Goal: Information Seeking & Learning: Learn about a topic

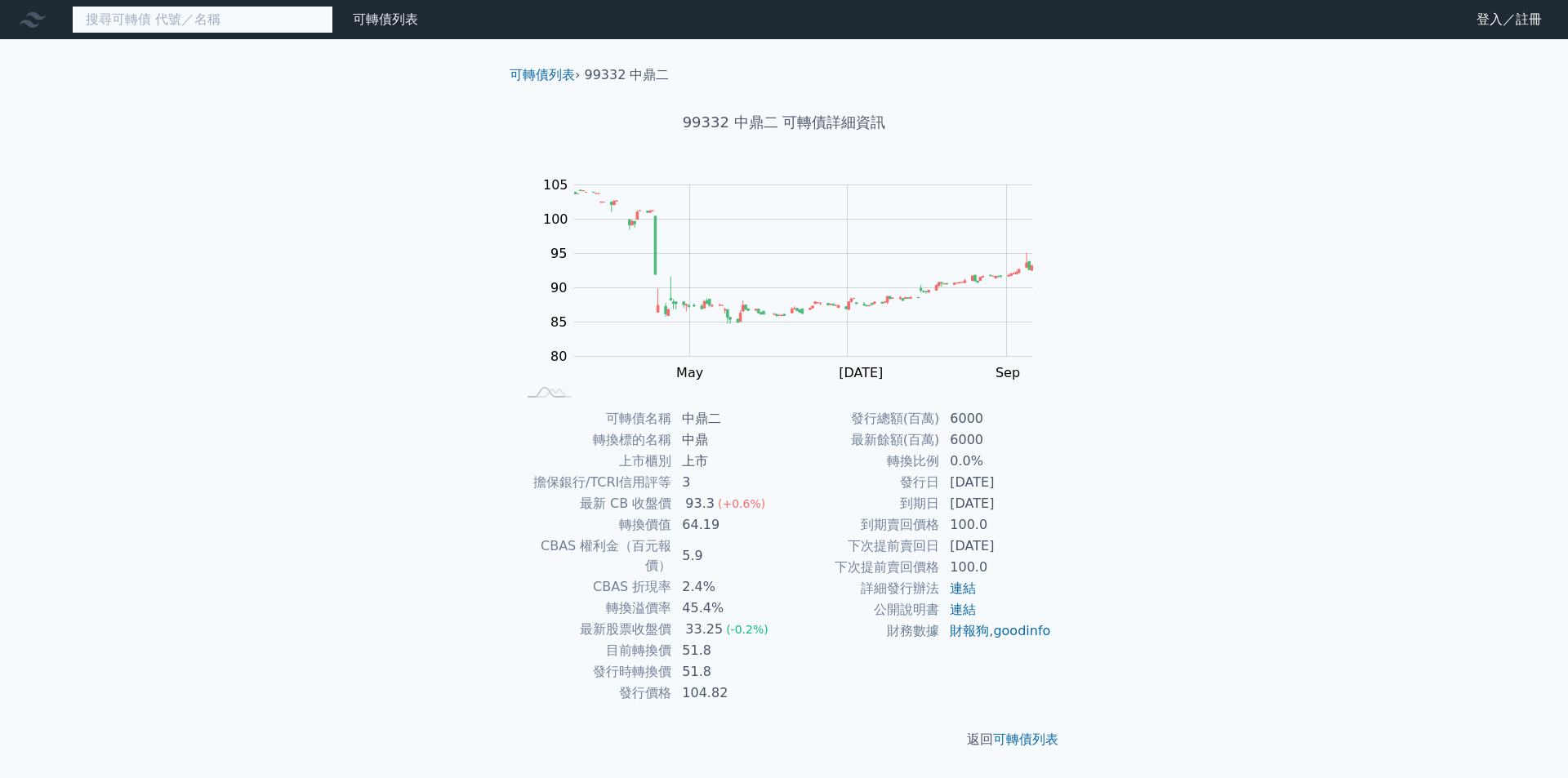
click at [251, 18] on input at bounding box center [202, 19] width 261 height 27
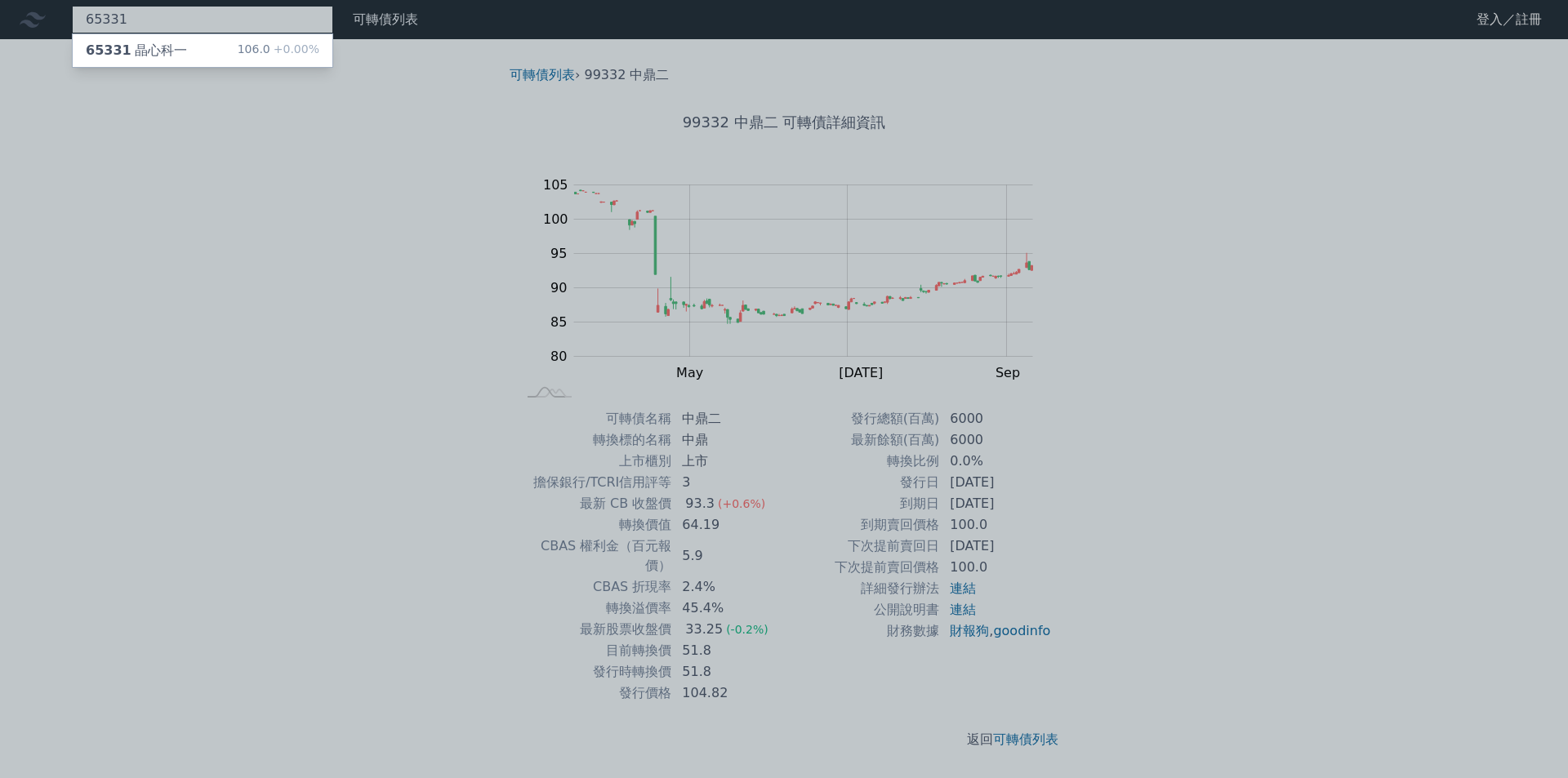
type input "65331"
click at [239, 49] on div "65331 晶心科一 106.0 +0.00%" at bounding box center [202, 50] width 260 height 33
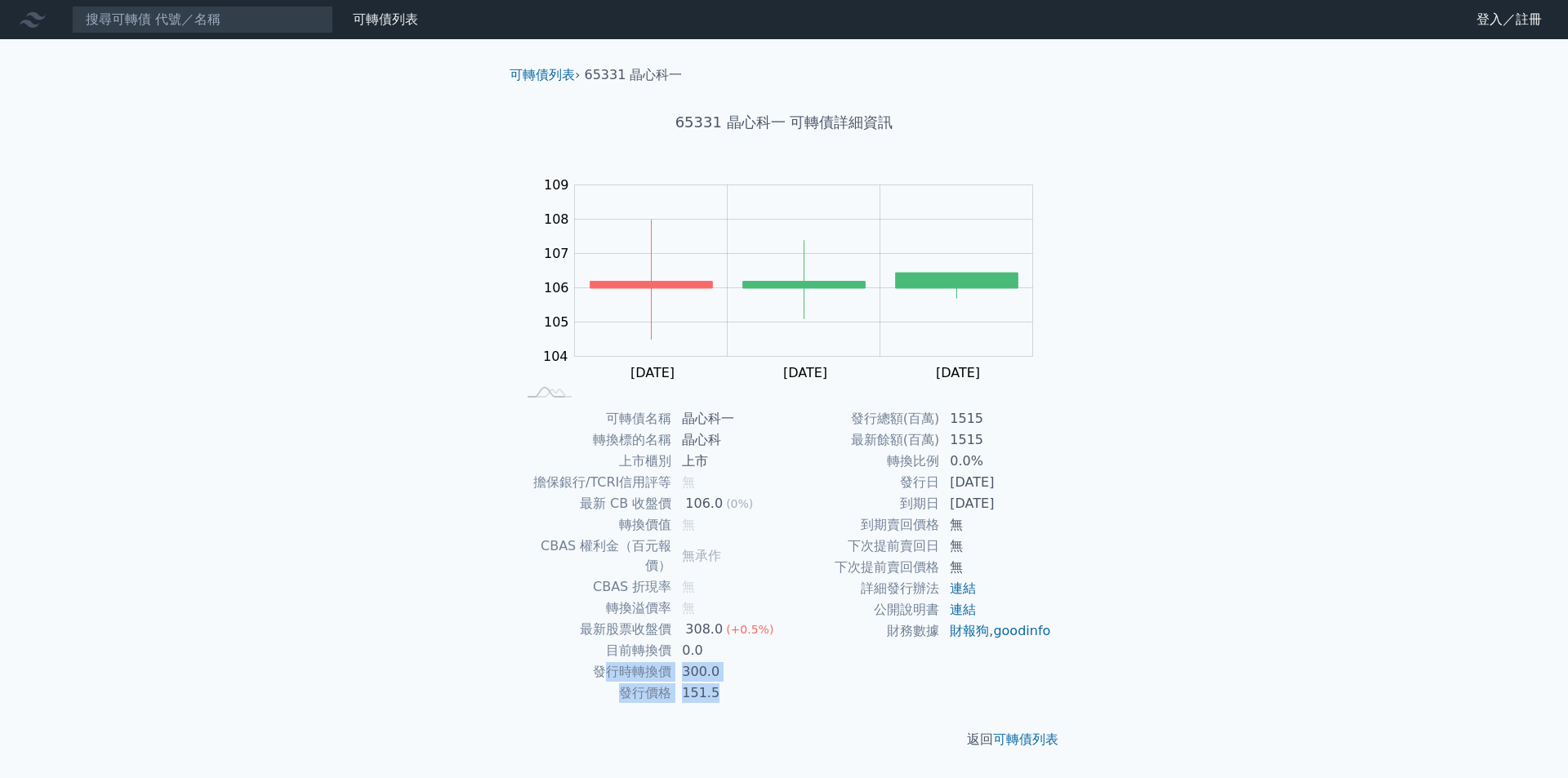
drag, startPoint x: 607, startPoint y: 651, endPoint x: 677, endPoint y: 677, distance: 74.7
click at [732, 667] on tbody "可轉債名稱 晶心科一 轉換標的名稱 晶心科 上市櫃別 上市 擔保銀行/TCRI信用評等 無 最新 CB 收盤價 106.0 (0%) 轉換價值 無 CBAS …" at bounding box center [649, 555] width 268 height 296
click at [672, 704] on div "返回 可轉債列表" at bounding box center [784, 739] width 575 height 72
drag, startPoint x: 620, startPoint y: 679, endPoint x: 697, endPoint y: 690, distance: 77.8
click at [735, 683] on tr "發行價格 151.5" at bounding box center [649, 693] width 268 height 21
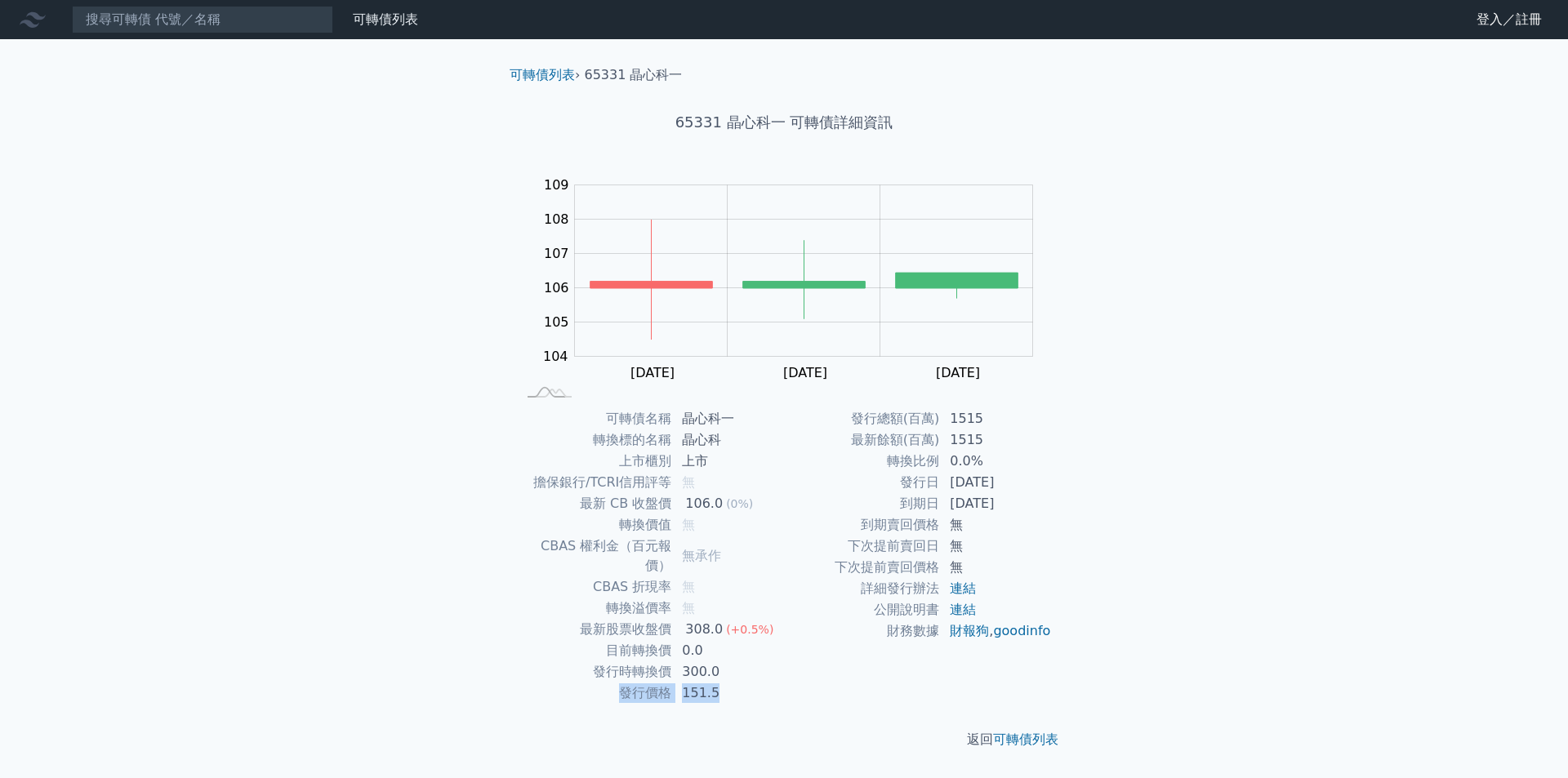
click at [0, 0] on link "財務數據" at bounding box center [0, 0] width 0 height 0
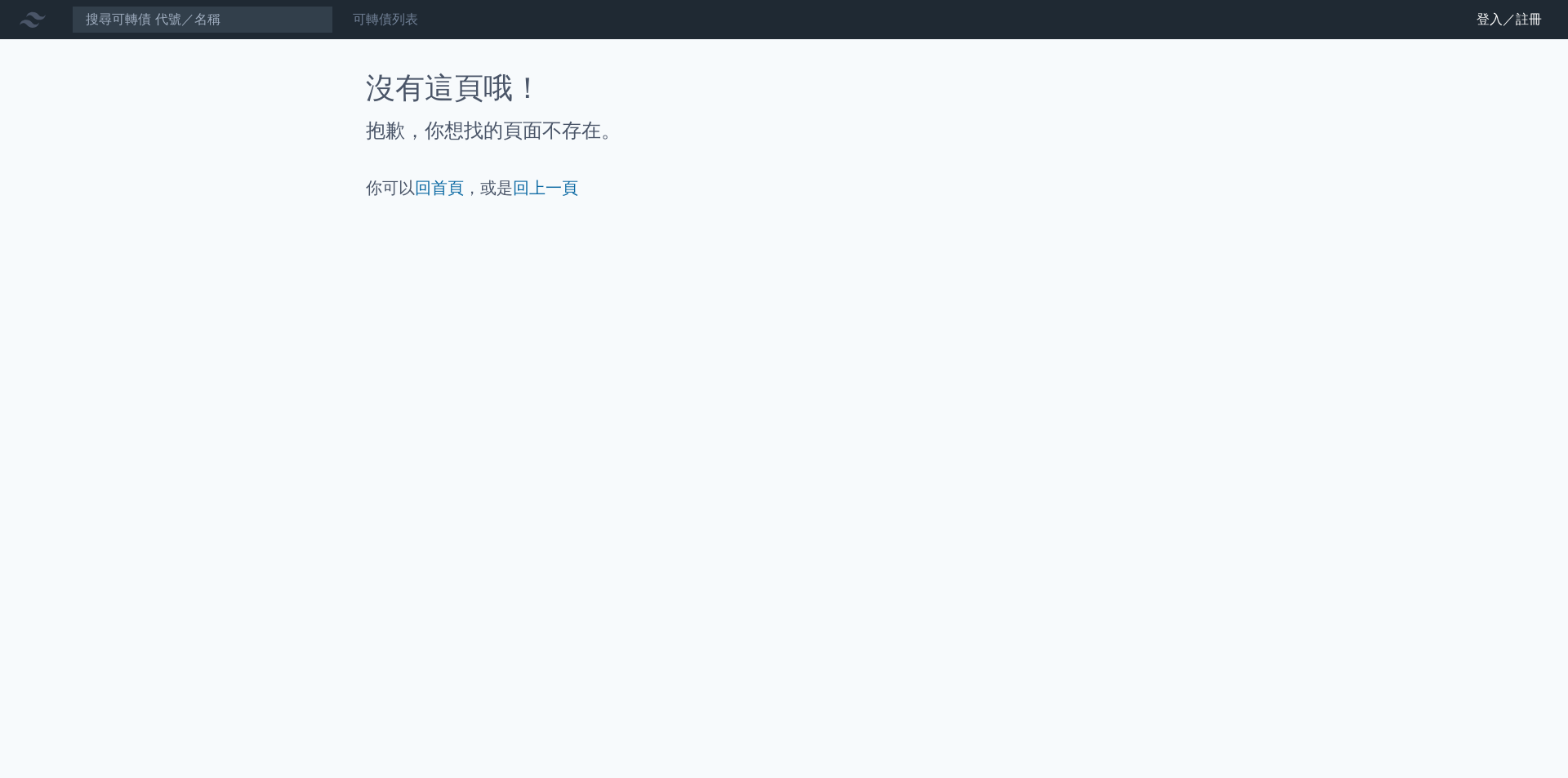
click at [381, 18] on link "可轉債列表" at bounding box center [385, 19] width 65 height 16
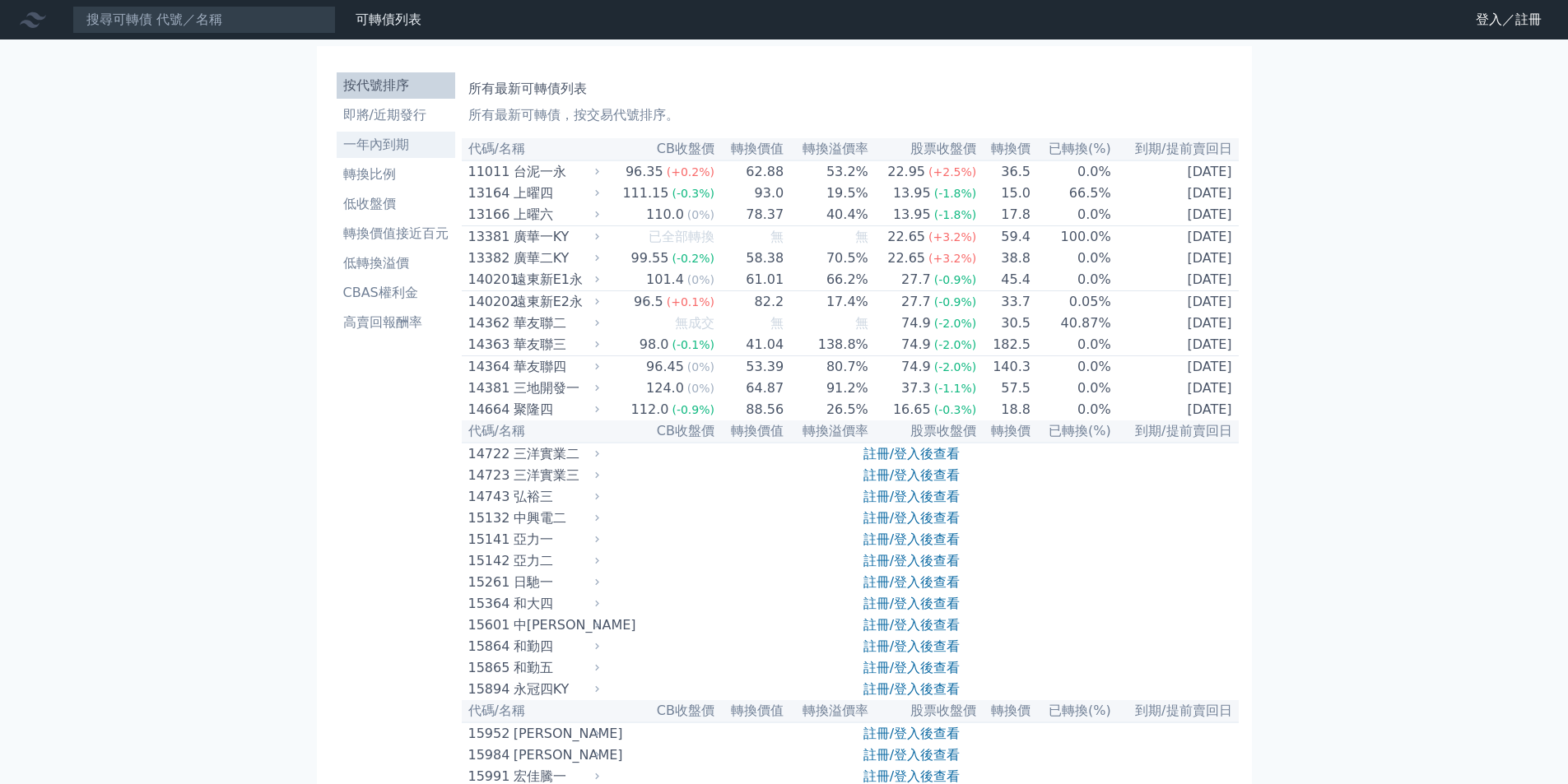
click at [408, 148] on li "一年內到期" at bounding box center [395, 145] width 118 height 20
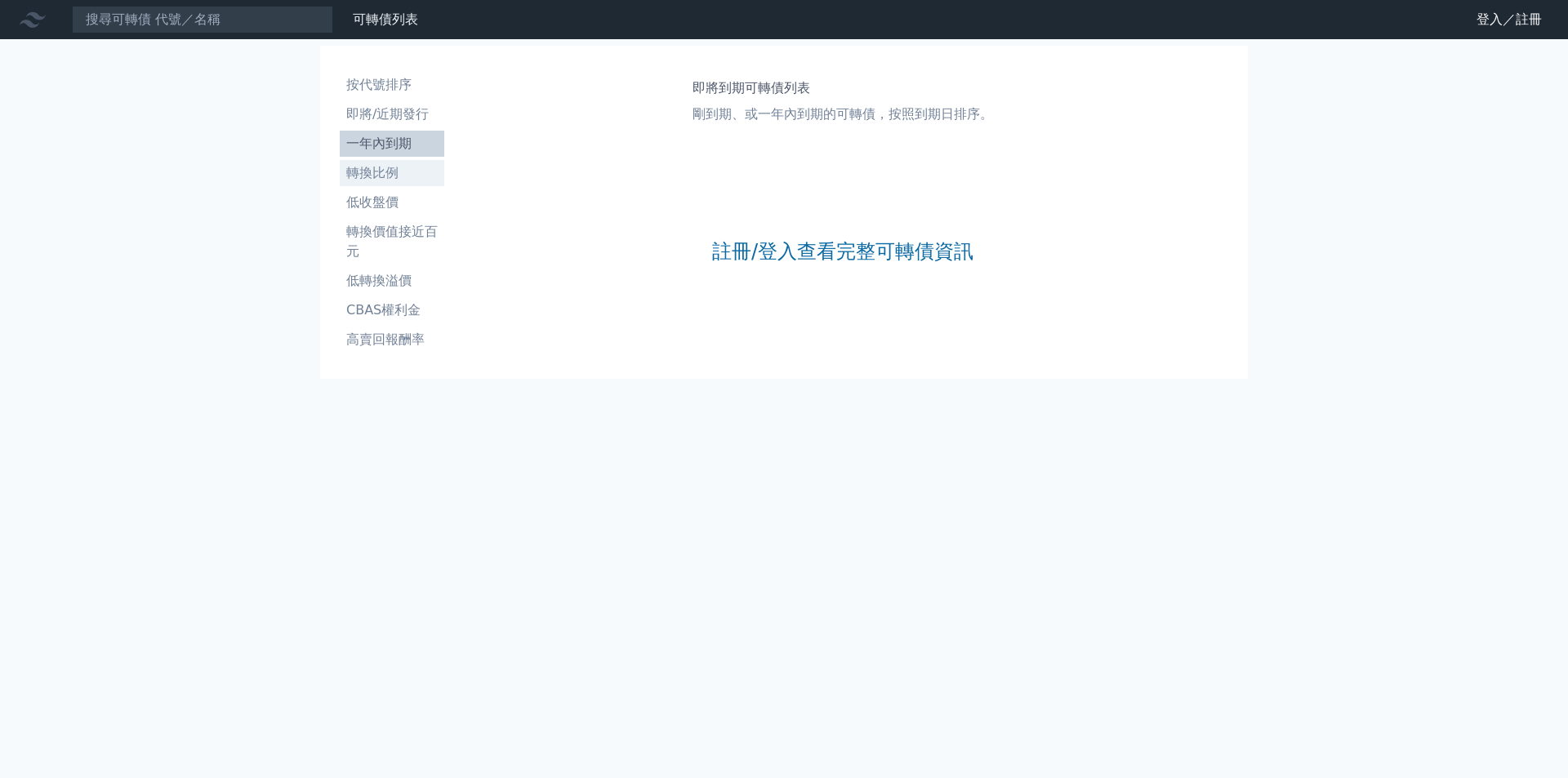
click at [377, 184] on link "轉換比例" at bounding box center [392, 173] width 104 height 26
click at [387, 78] on li "按代號排序" at bounding box center [392, 85] width 104 height 19
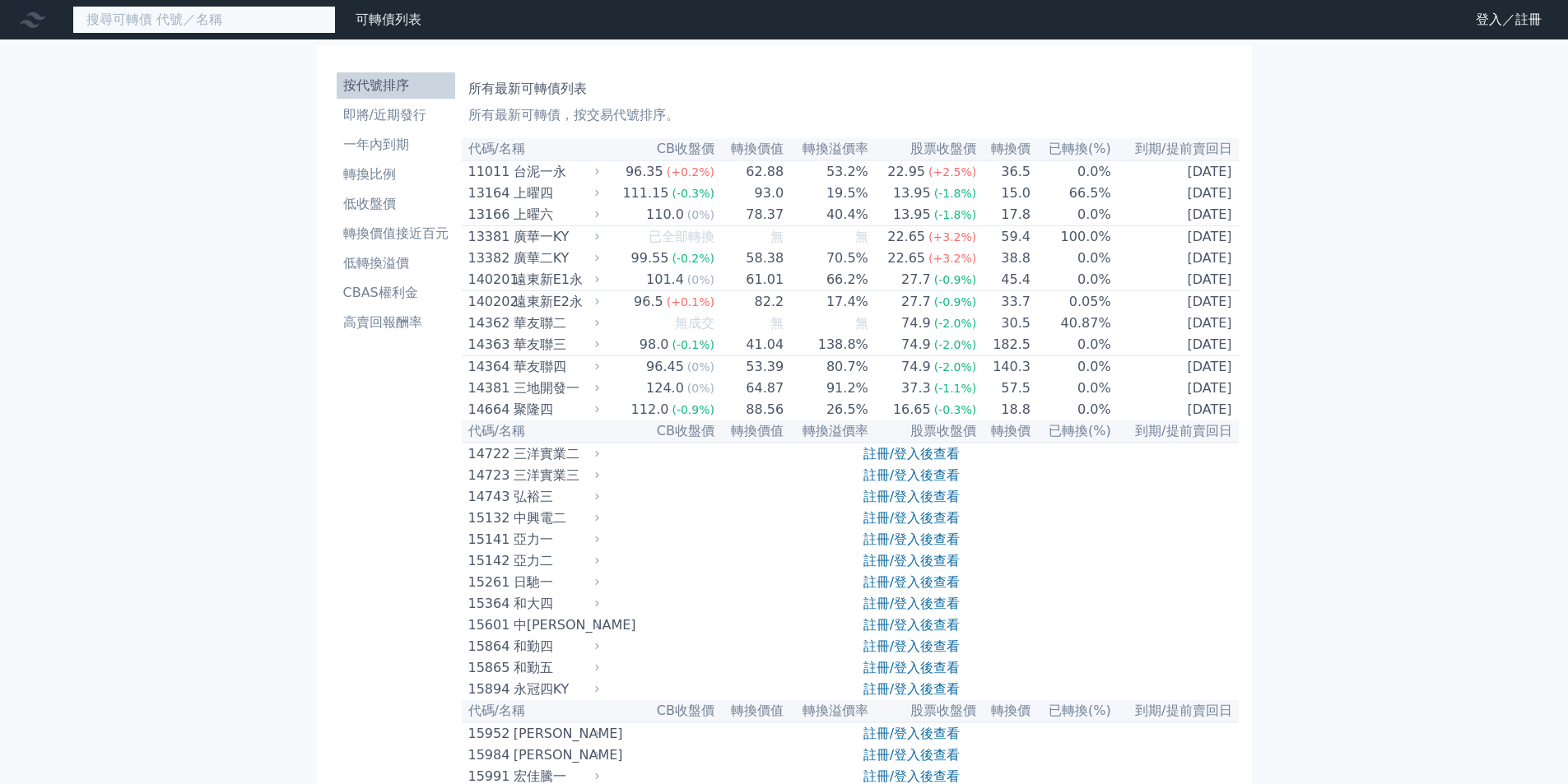
click at [171, 19] on input at bounding box center [204, 19] width 264 height 28
click at [399, 327] on li "高賣回報酬率" at bounding box center [395, 322] width 118 height 20
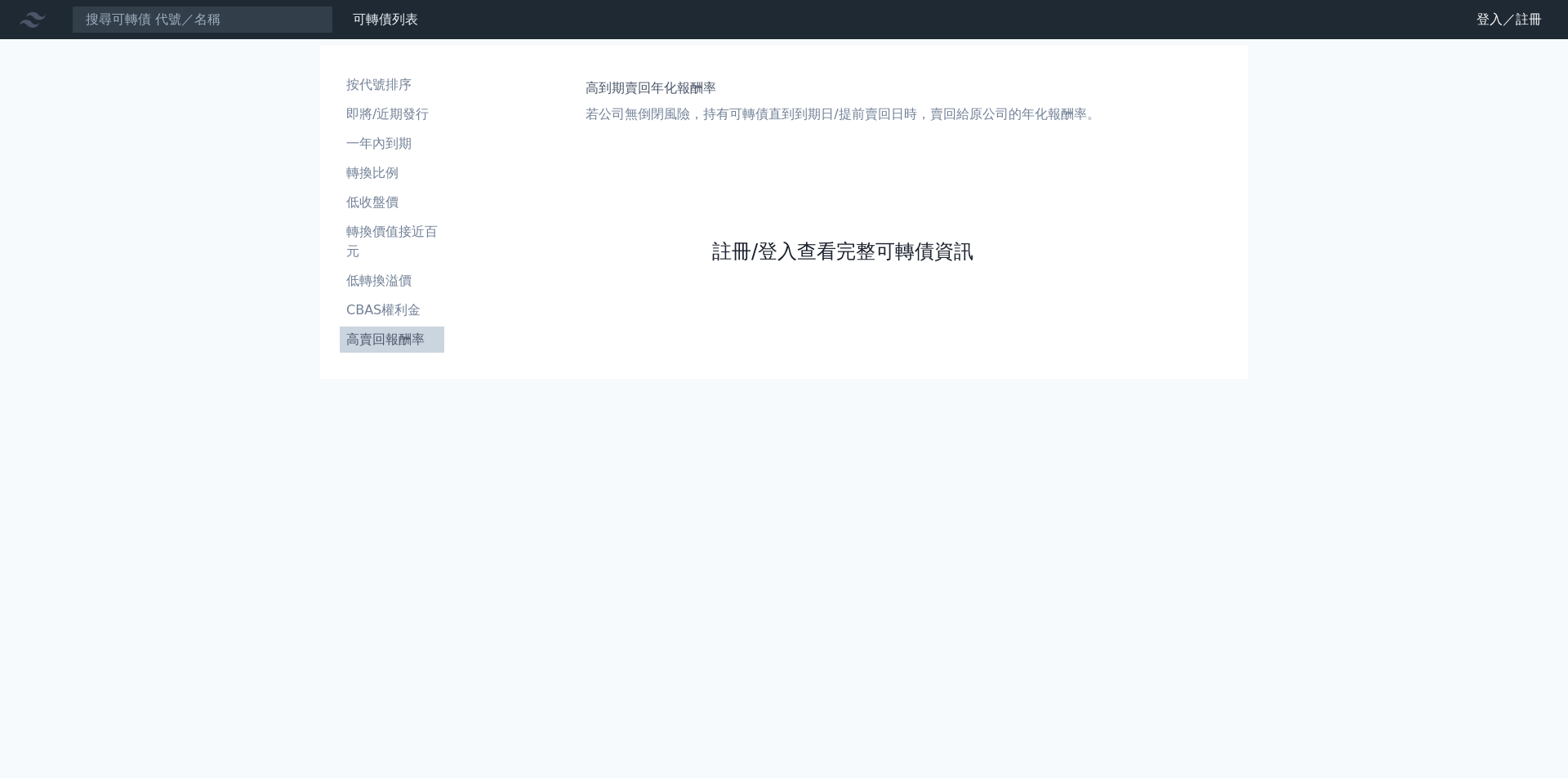
click at [782, 257] on link "註冊/登入查看完整可轉債資訊" at bounding box center [843, 252] width 261 height 26
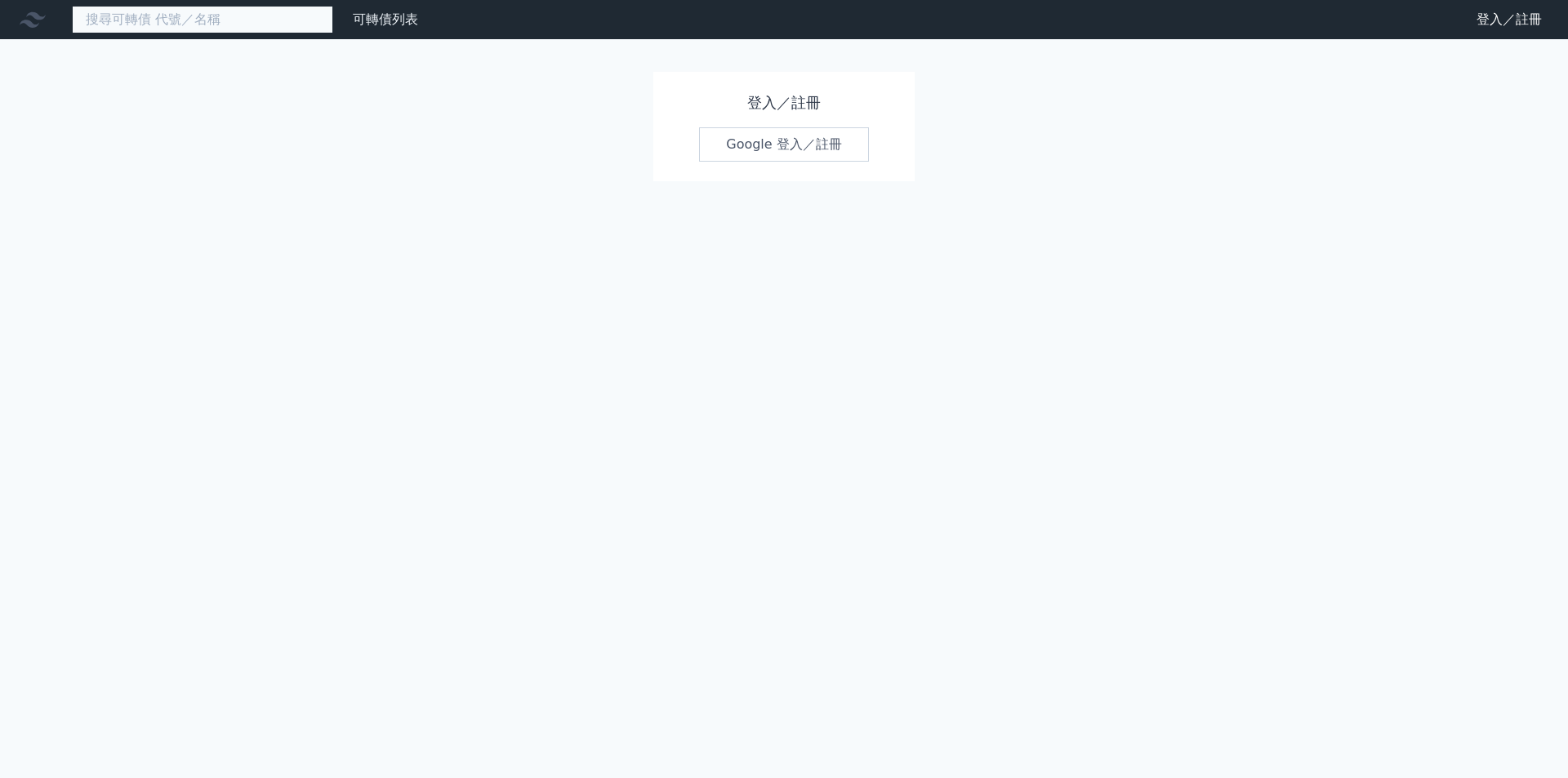
click at [168, 15] on input at bounding box center [202, 19] width 261 height 27
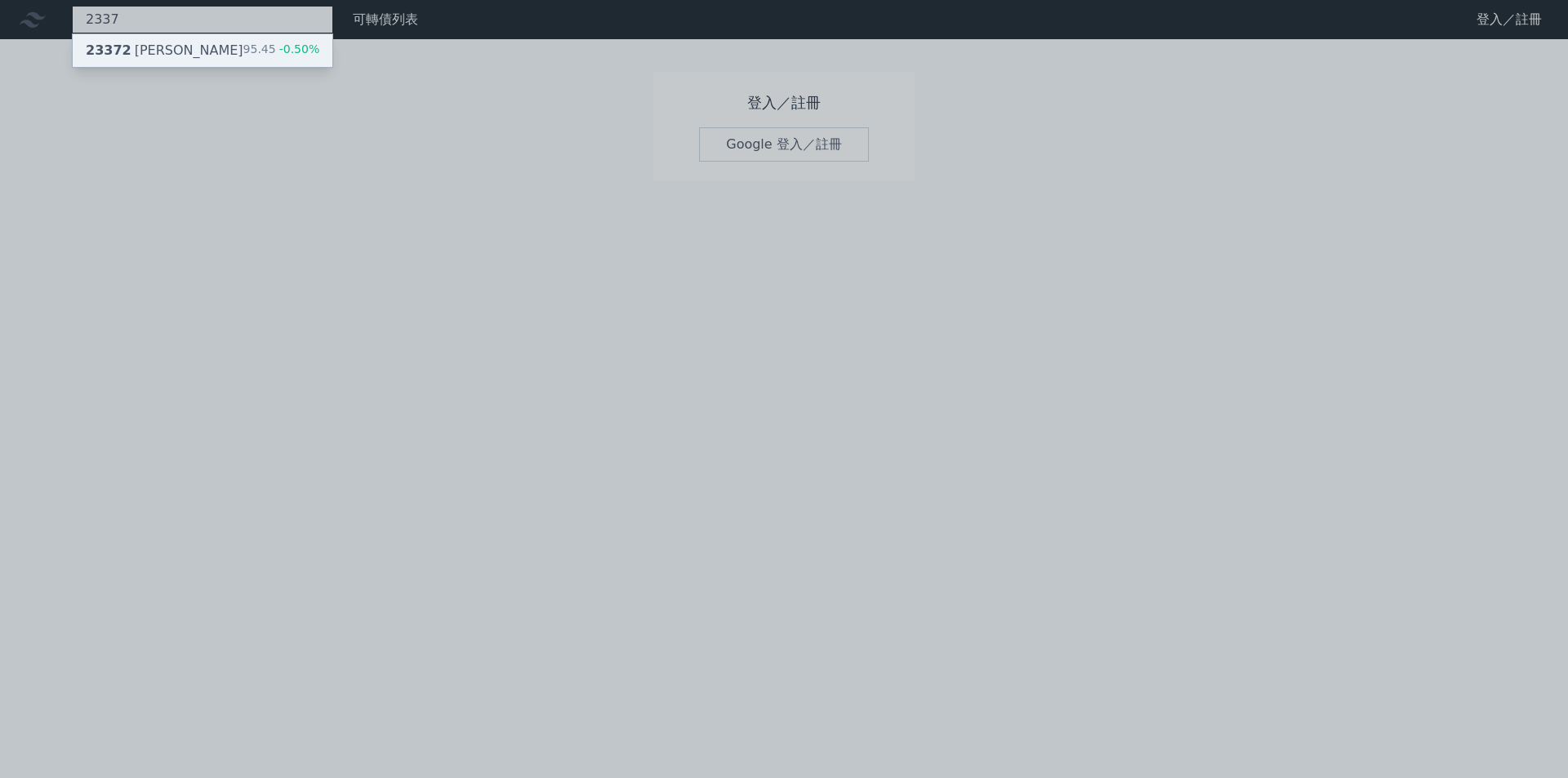
type input "2337"
click at [167, 50] on div "23372 [PERSON_NAME]" at bounding box center [164, 50] width 157 height 19
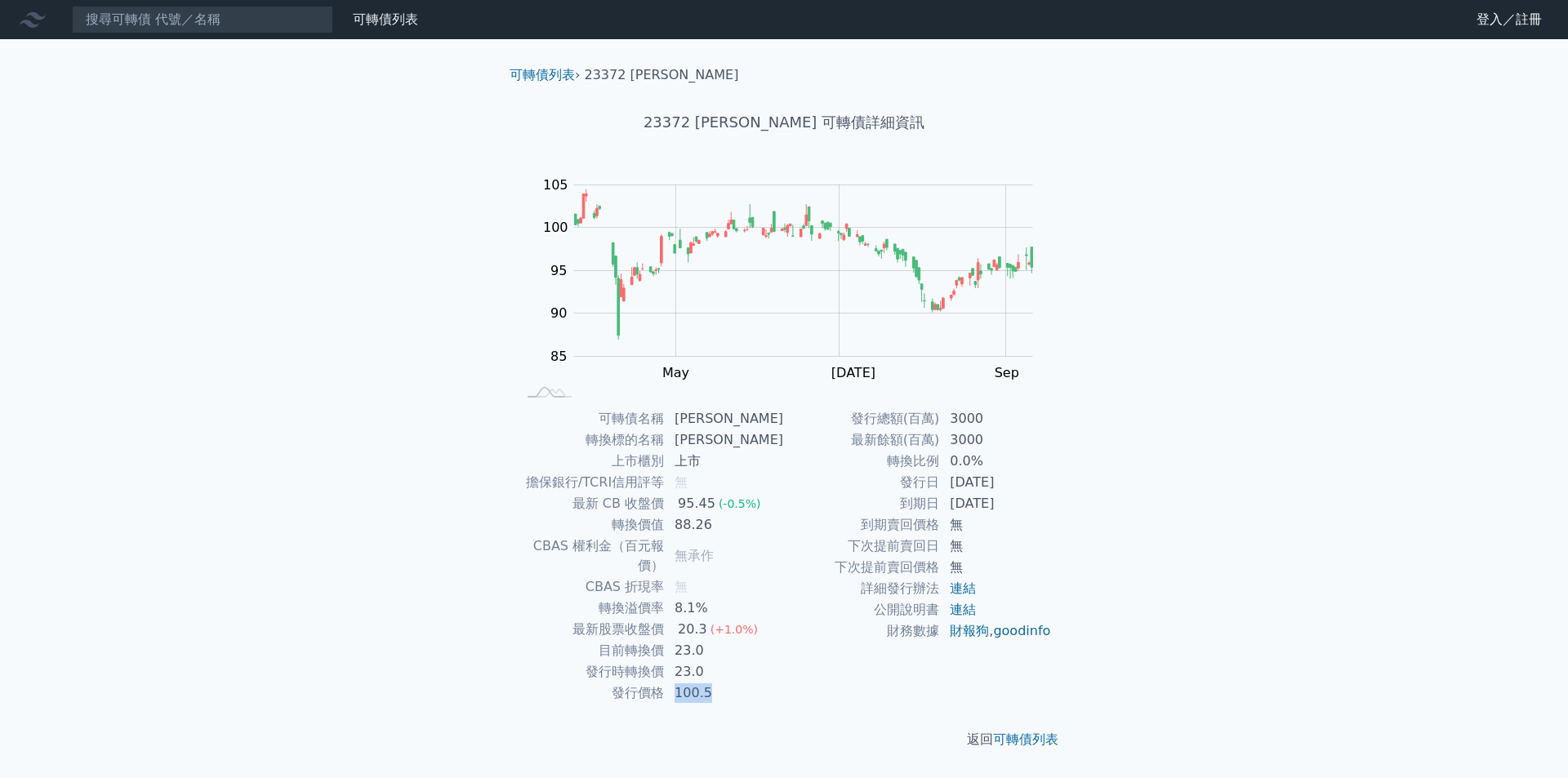
drag, startPoint x: 677, startPoint y: 669, endPoint x: 738, endPoint y: 677, distance: 61.5
click at [738, 683] on td "100.5" at bounding box center [724, 693] width 119 height 21
drag, startPoint x: 681, startPoint y: 525, endPoint x: 731, endPoint y: 532, distance: 50.5
click at [731, 532] on td "88.26" at bounding box center [724, 525] width 119 height 21
click at [109, 19] on input at bounding box center [202, 19] width 261 height 27
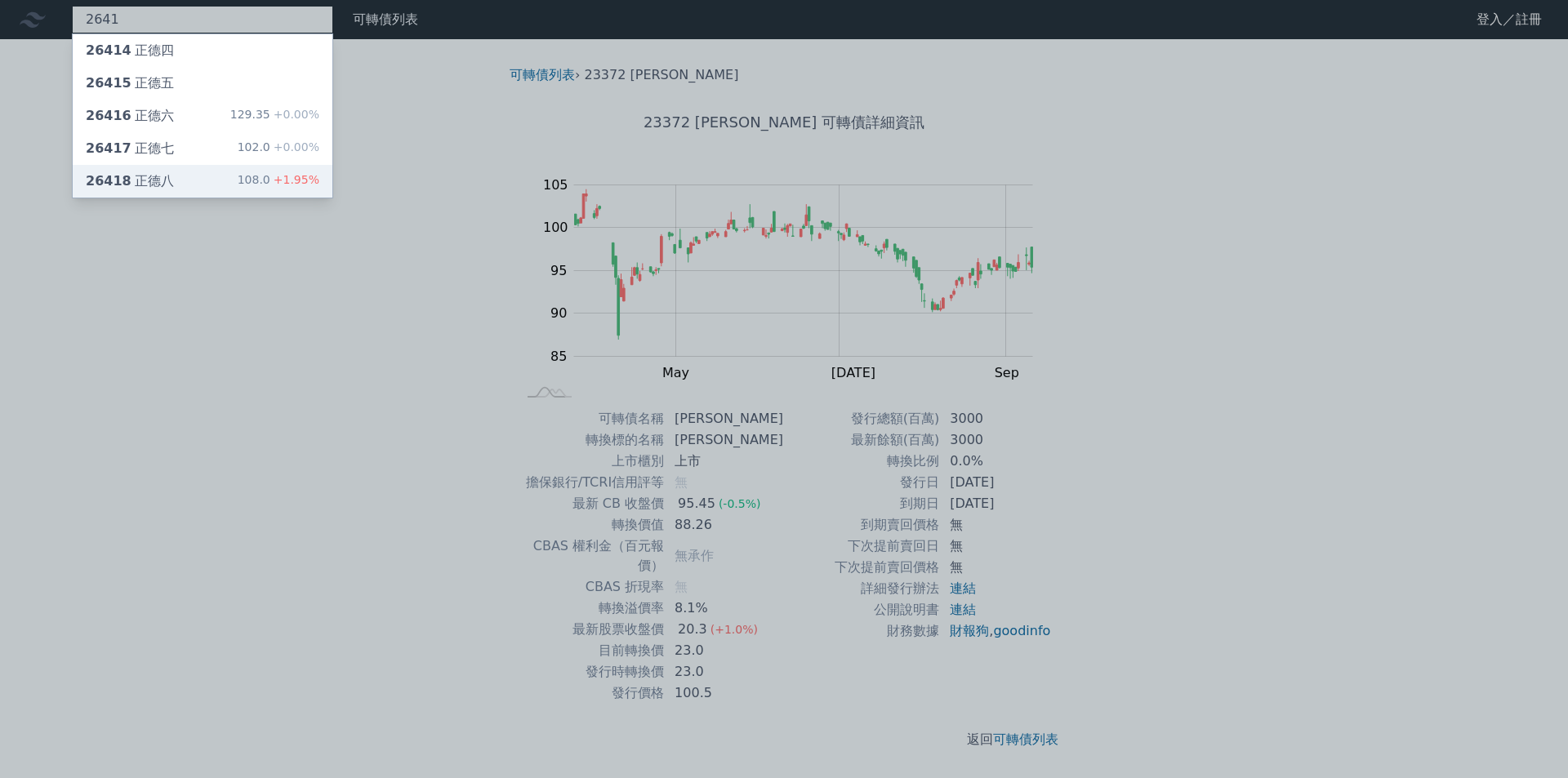
type input "2641"
click at [183, 187] on div "26418 正德八 108.0 +1.95%" at bounding box center [202, 181] width 260 height 33
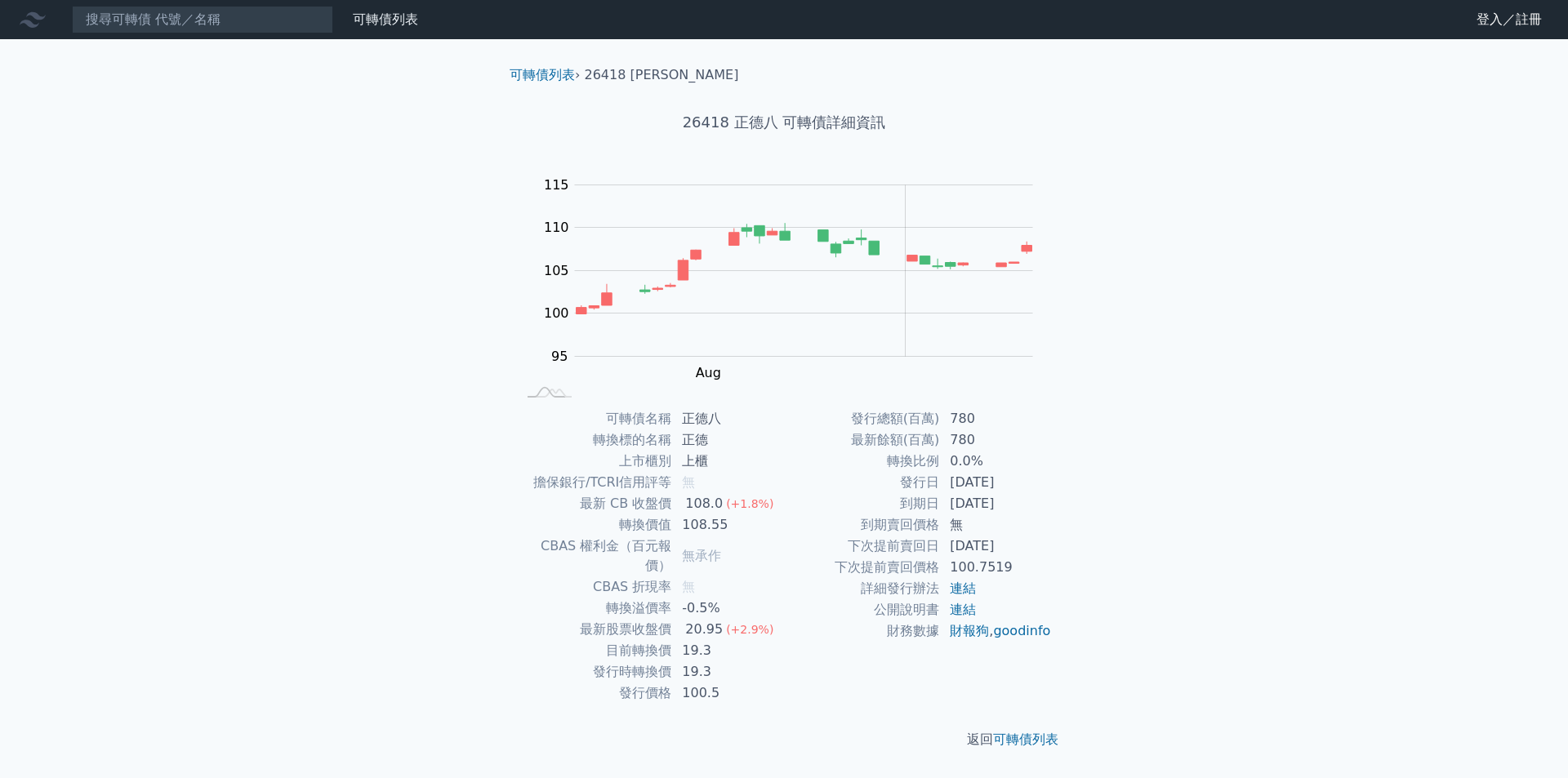
drag, startPoint x: 686, startPoint y: 665, endPoint x: 683, endPoint y: 675, distance: 10.4
click at [687, 683] on td "100.5" at bounding box center [728, 693] width 112 height 21
drag, startPoint x: 681, startPoint y: 677, endPoint x: 737, endPoint y: 683, distance: 56.3
click at [737, 683] on td "100.5" at bounding box center [728, 693] width 112 height 21
drag, startPoint x: 693, startPoint y: 606, endPoint x: 751, endPoint y: 627, distance: 61.7
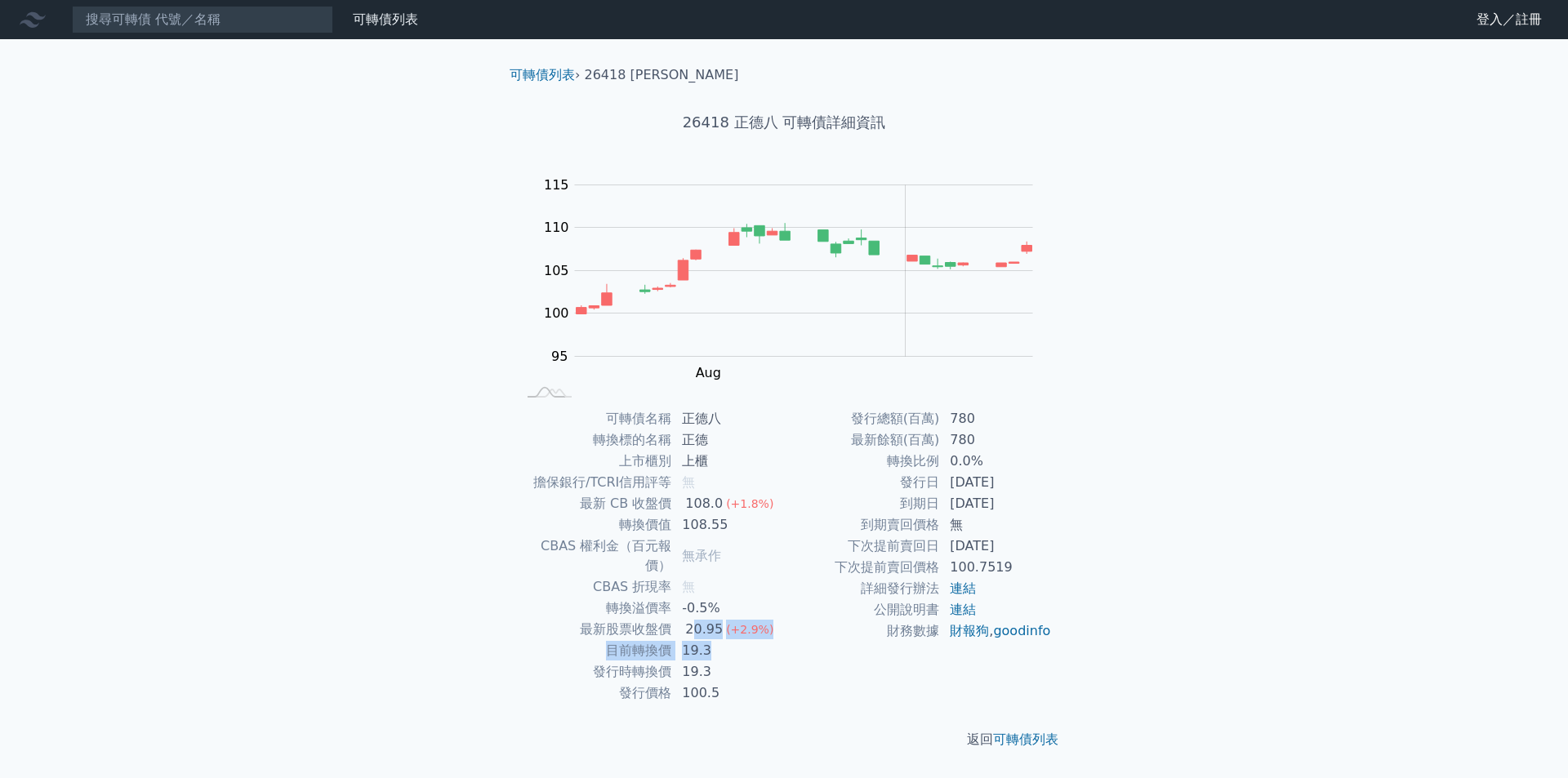
click at [751, 627] on tbody "可轉債名稱 [PERSON_NAME] 轉換標的名稱 正德 上市櫃別 上櫃 擔保銀行/TCRI信用評等 無 最新 CB 收盤價 108.0 (+1.8%) 轉…" at bounding box center [649, 555] width 268 height 296
click at [747, 642] on tbody "可轉債名稱 [PERSON_NAME] 轉換標的名稱 正德 上市櫃別 上櫃 擔保銀行/TCRI信用評等 無 最新 CB 收盤價 108.0 (+1.8%) 轉…" at bounding box center [649, 555] width 268 height 296
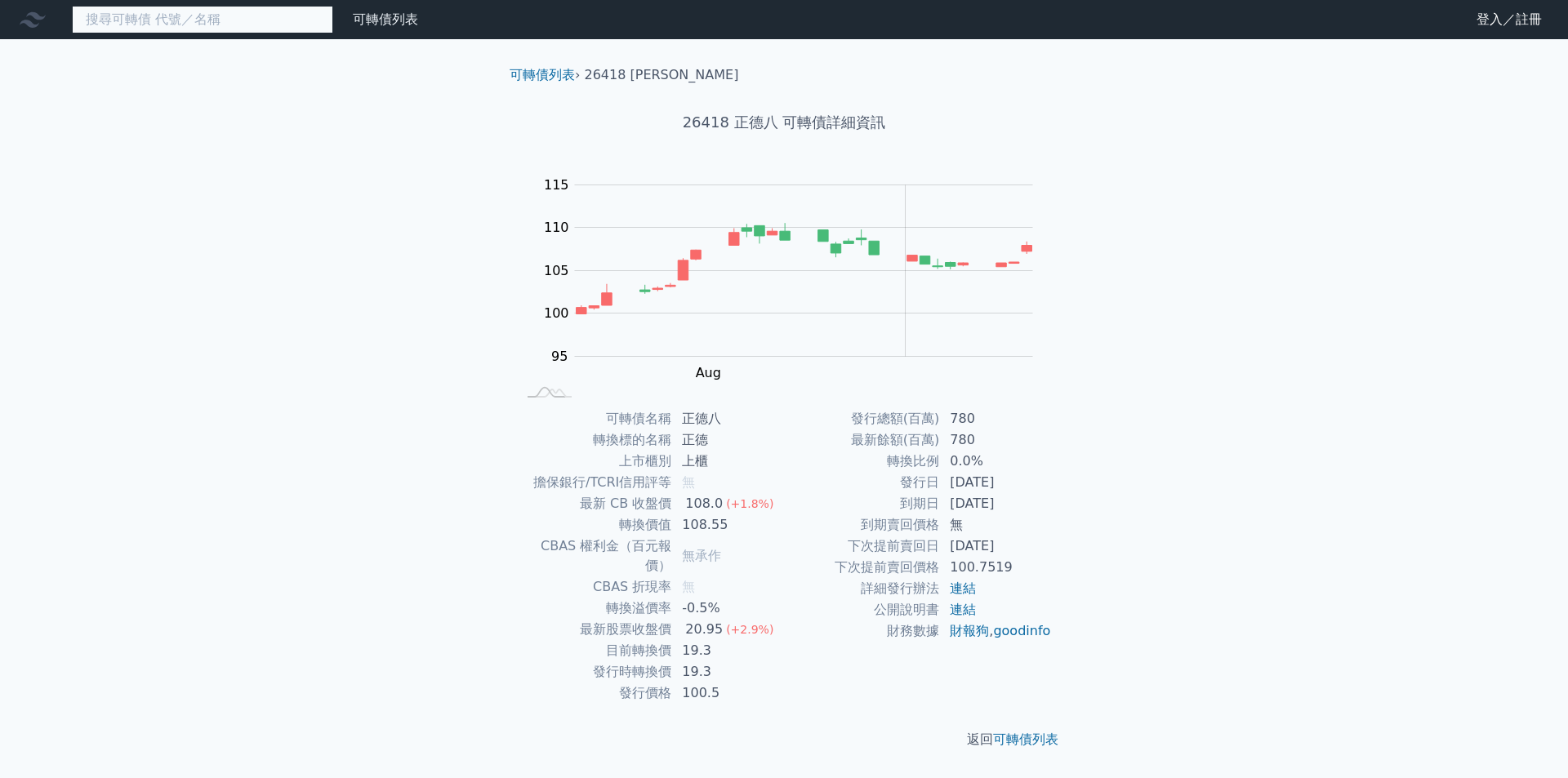
click at [212, 28] on input at bounding box center [202, 19] width 261 height 27
click at [0, 0] on div "財務數據" at bounding box center [0, 0] width 0 height 0
click at [0, 0] on link "財務數據" at bounding box center [0, 0] width 0 height 0
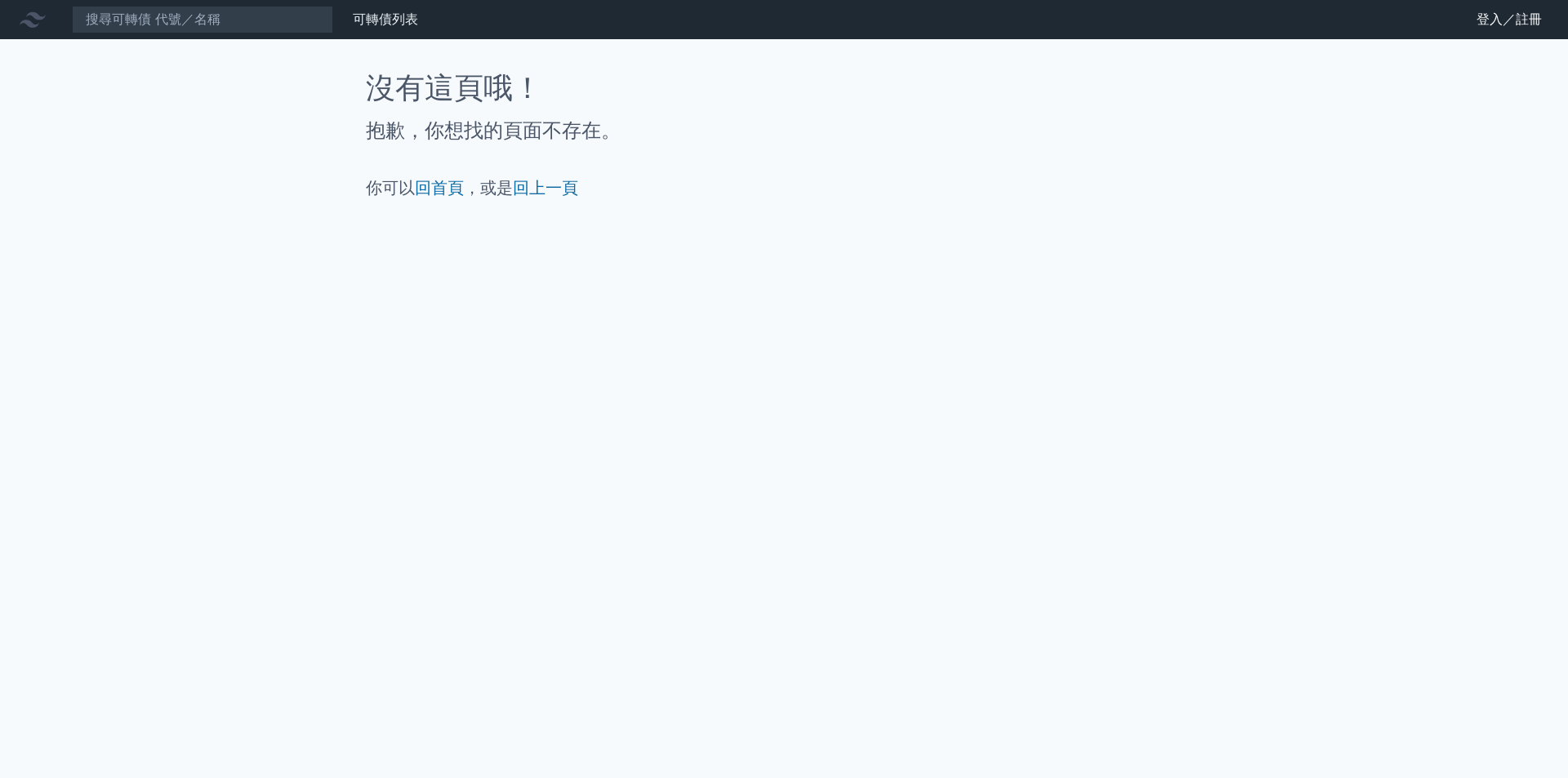
click at [383, 29] on div "可轉債列表 財務數據" at bounding box center [212, 19] width 425 height 27
click at [389, 17] on link "可轉債列表" at bounding box center [385, 19] width 65 height 16
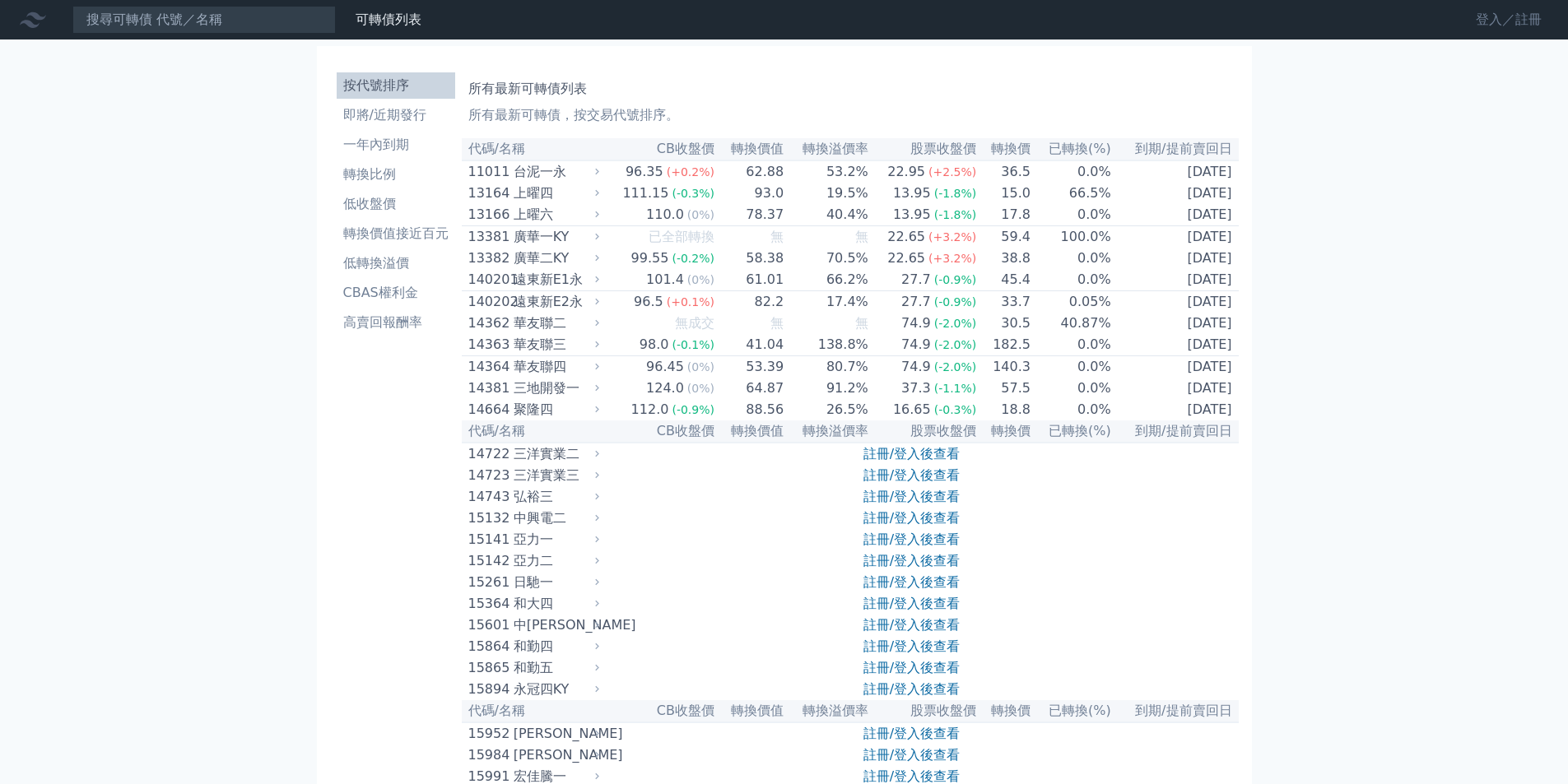
click at [1477, 22] on link "登入／註冊" at bounding box center [1509, 20] width 93 height 27
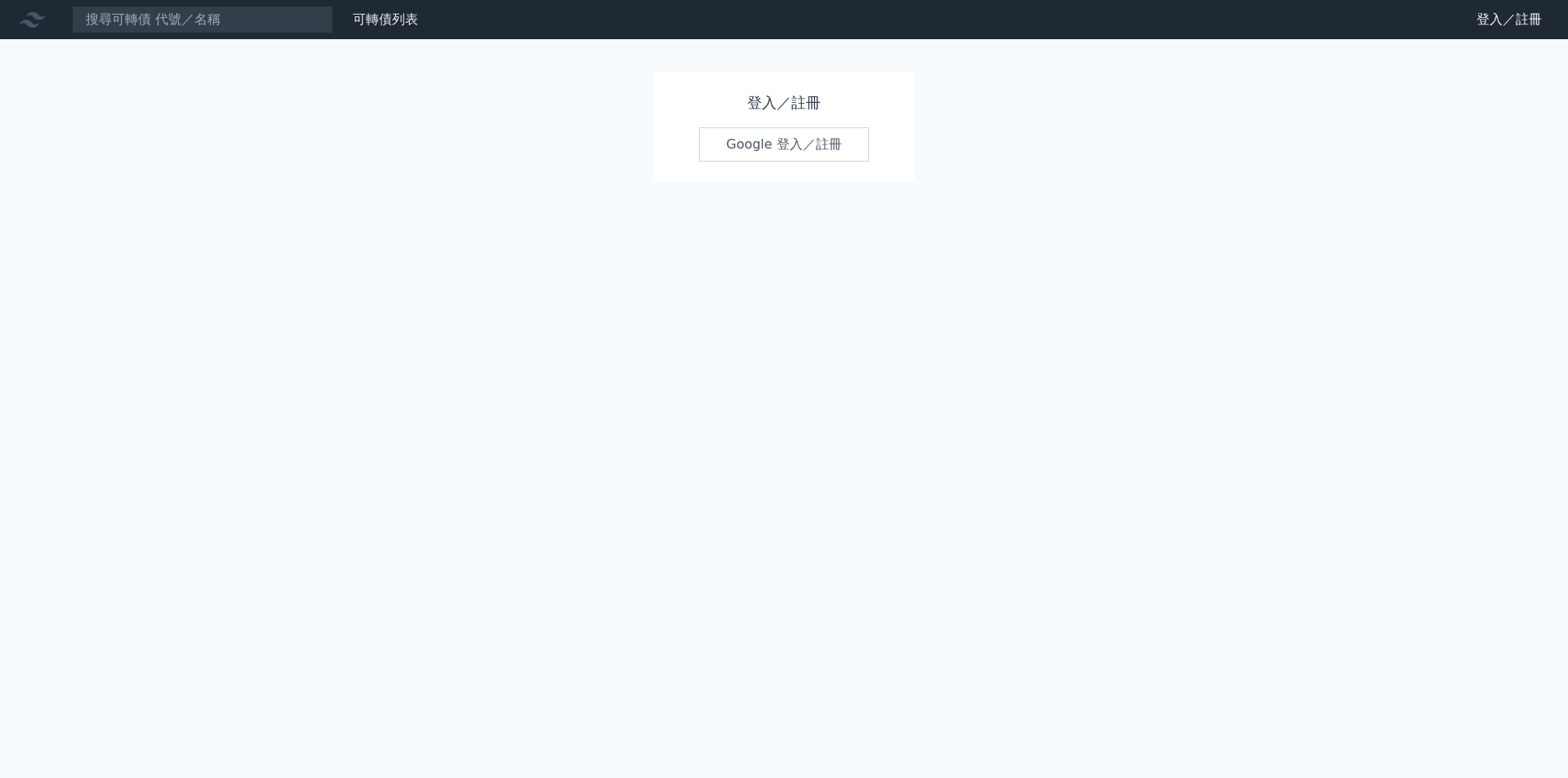
click at [749, 109] on h1 "登入／註冊" at bounding box center [784, 103] width 170 height 23
click at [769, 150] on link "Google 登入／註冊" at bounding box center [784, 144] width 170 height 34
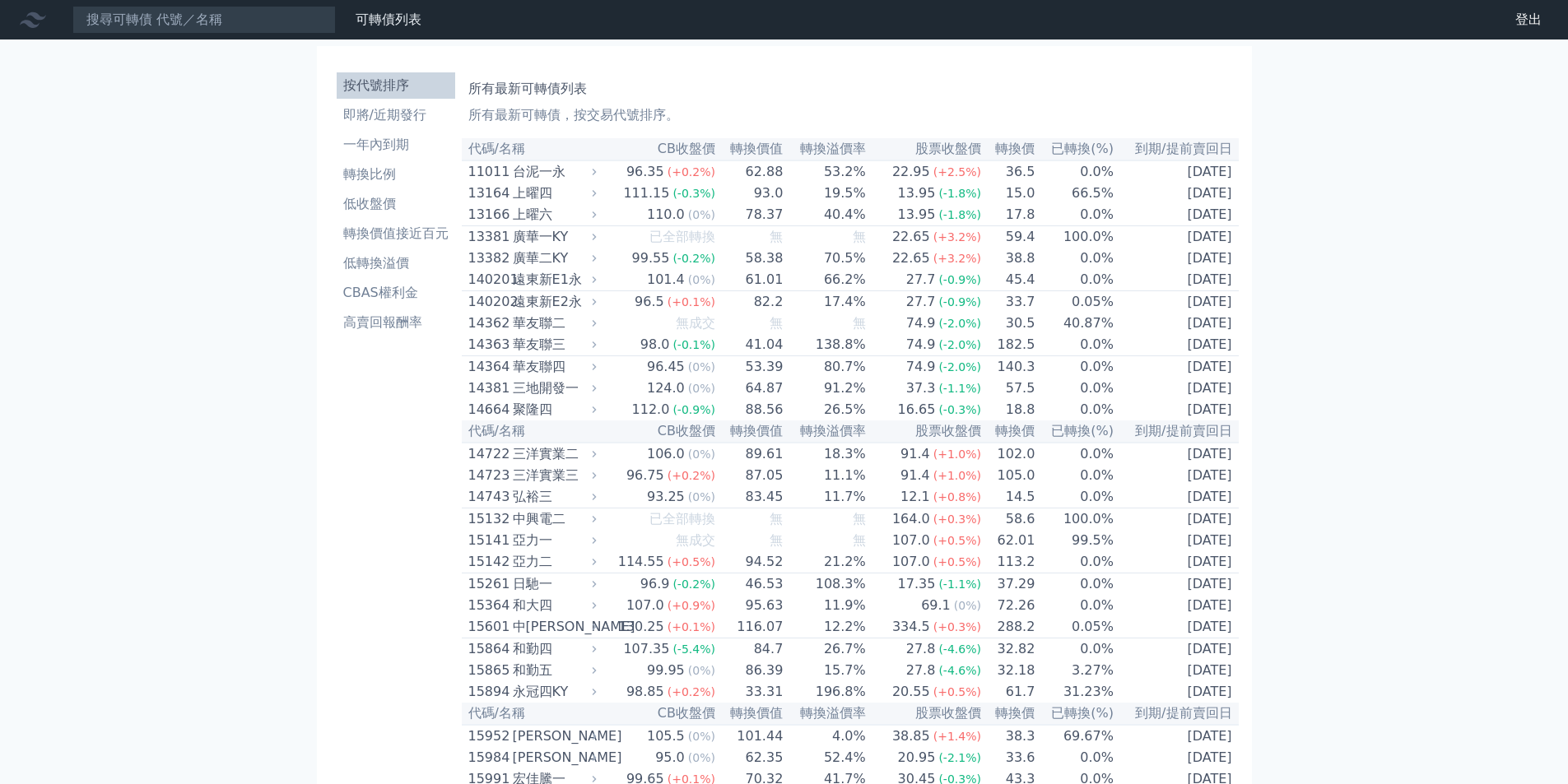
click at [702, 151] on th "CB收盤價" at bounding box center [658, 149] width 115 height 22
click at [374, 144] on li "一年內到期" at bounding box center [395, 145] width 118 height 20
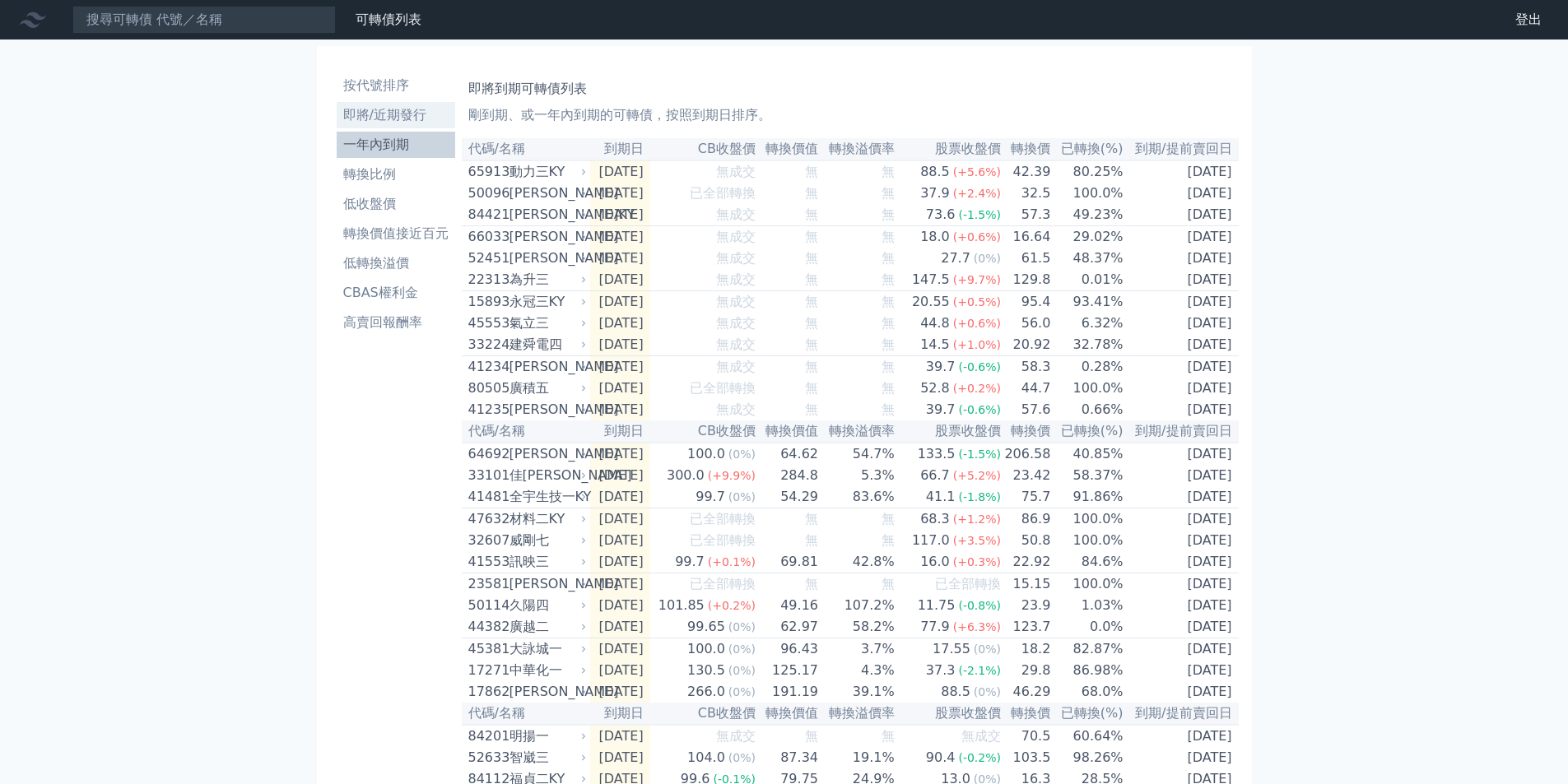
click at [381, 115] on li "即將/近期發行" at bounding box center [395, 115] width 118 height 20
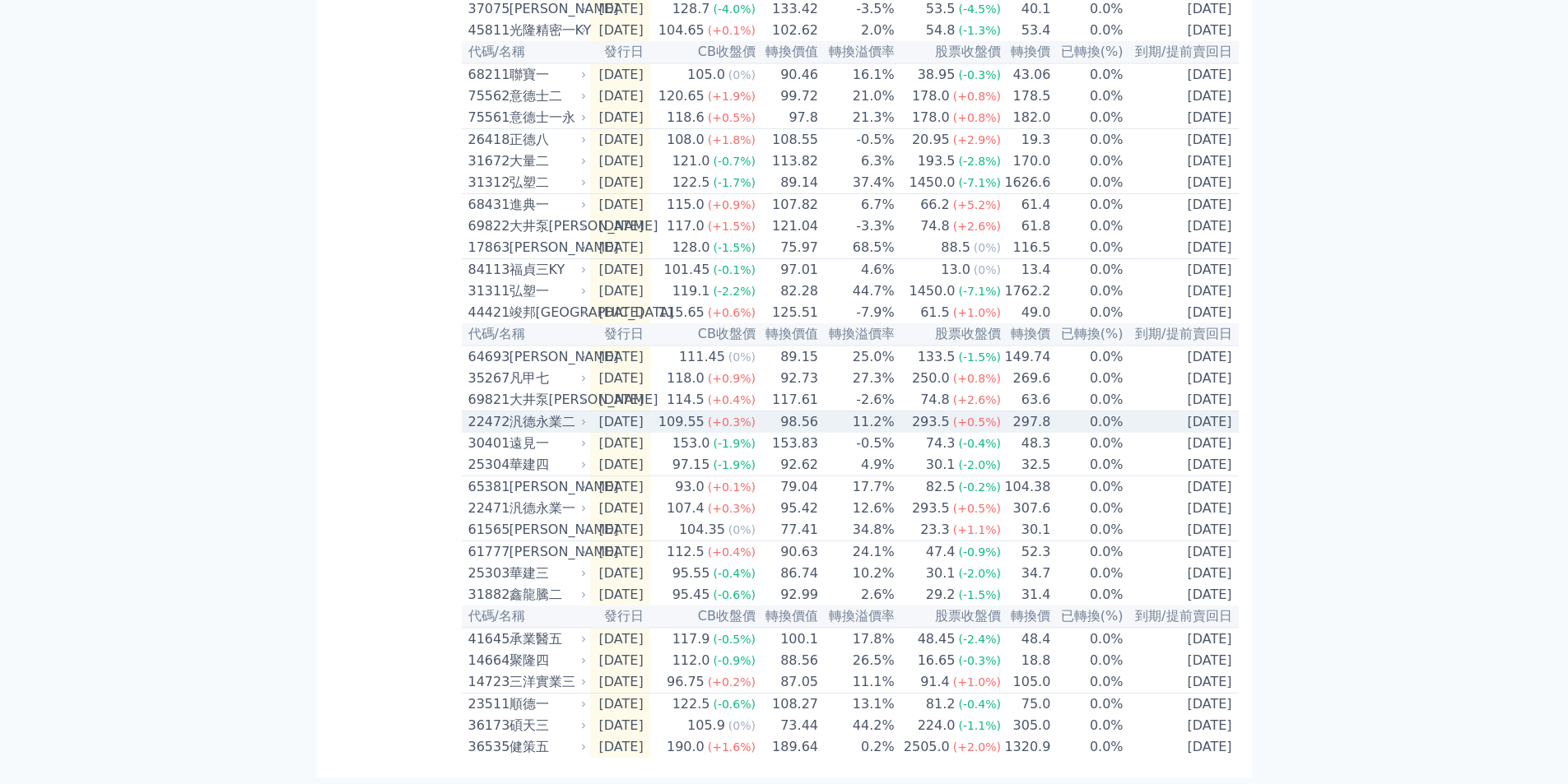
scroll to position [411, 0]
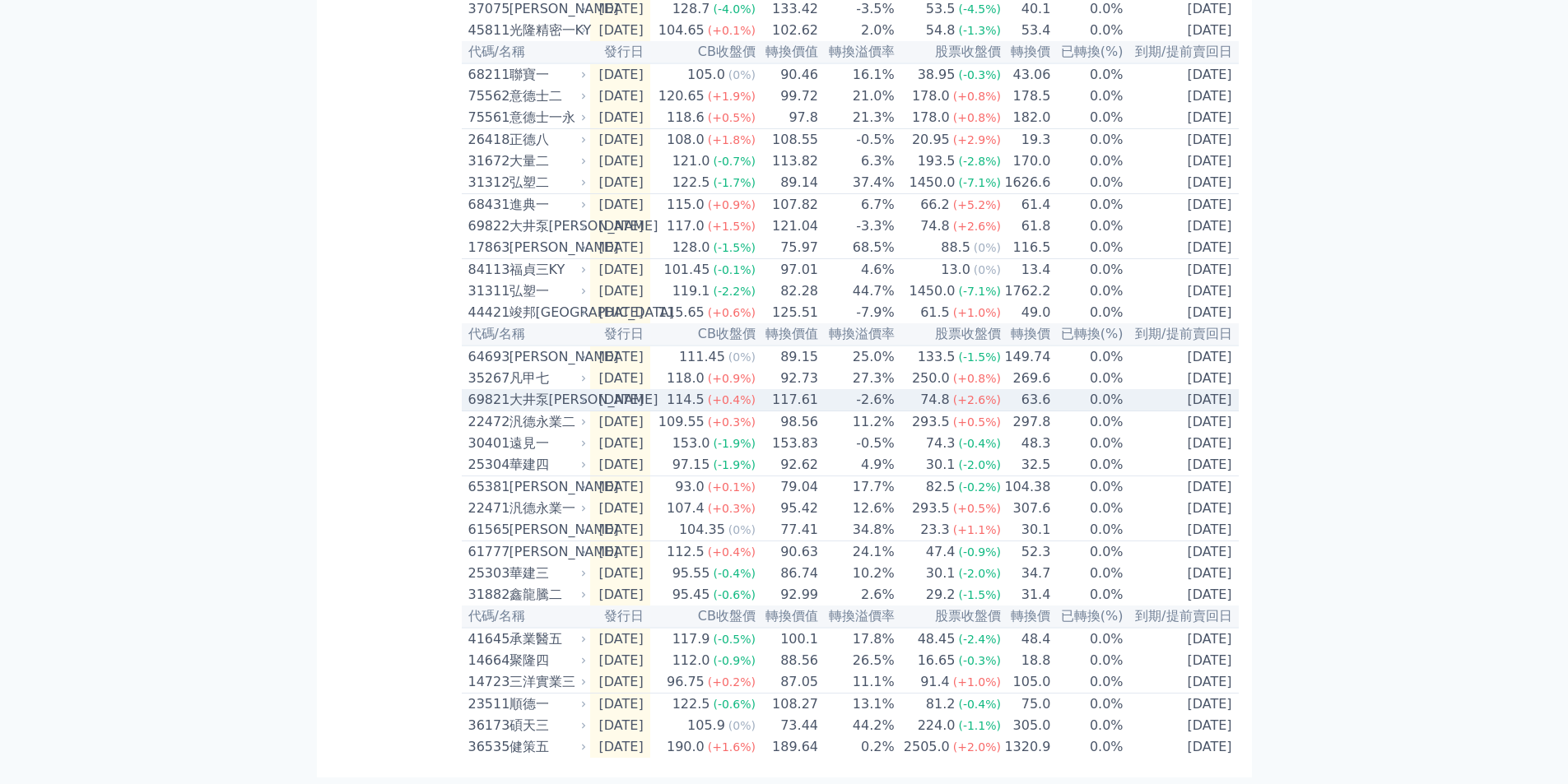
click at [738, 407] on span "(+0.4%)" at bounding box center [732, 400] width 48 height 13
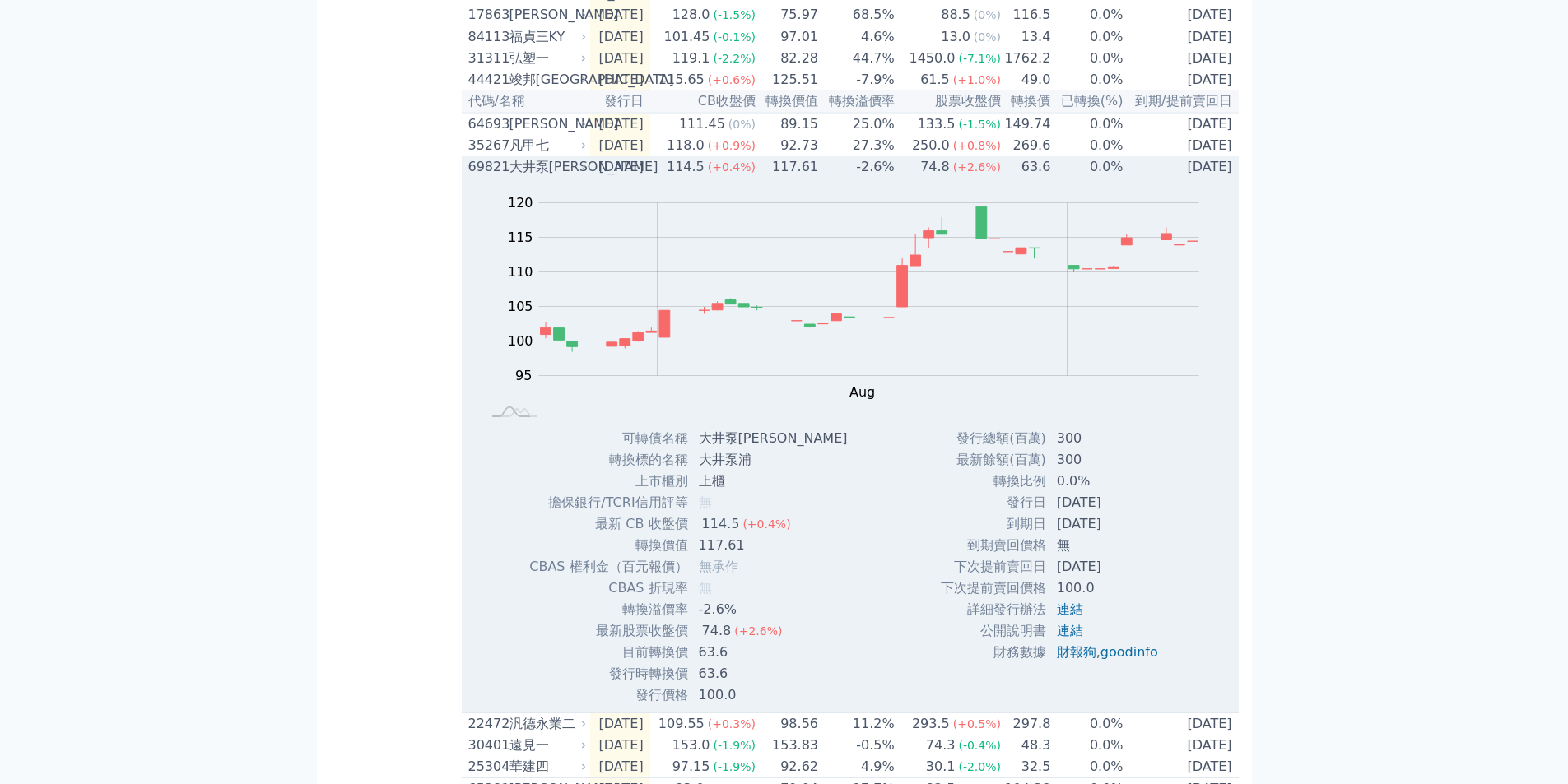
scroll to position [659, 0]
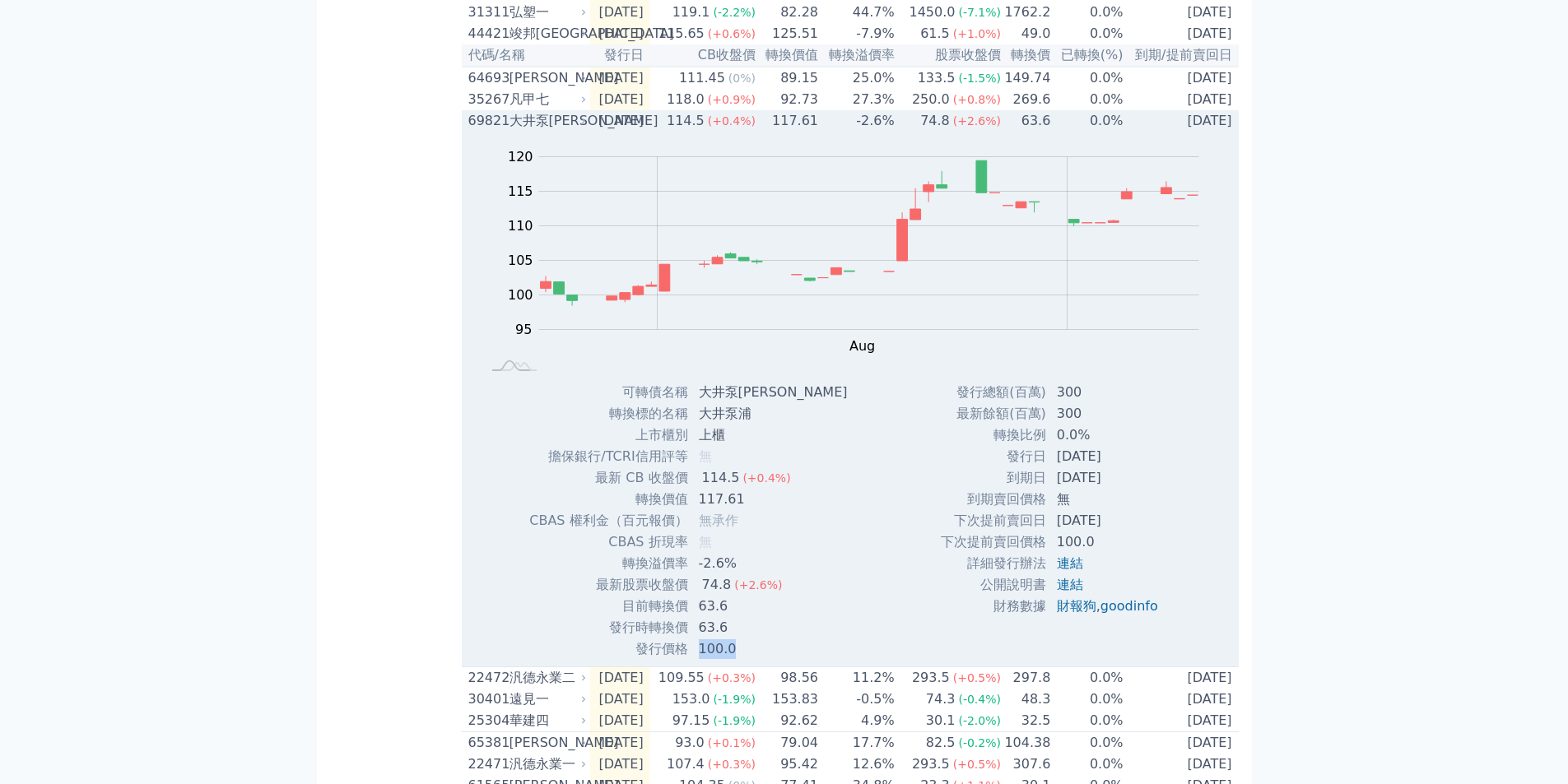
drag, startPoint x: 699, startPoint y: 701, endPoint x: 773, endPoint y: 693, distance: 74.4
click at [773, 660] on td "100.0" at bounding box center [775, 650] width 172 height 21
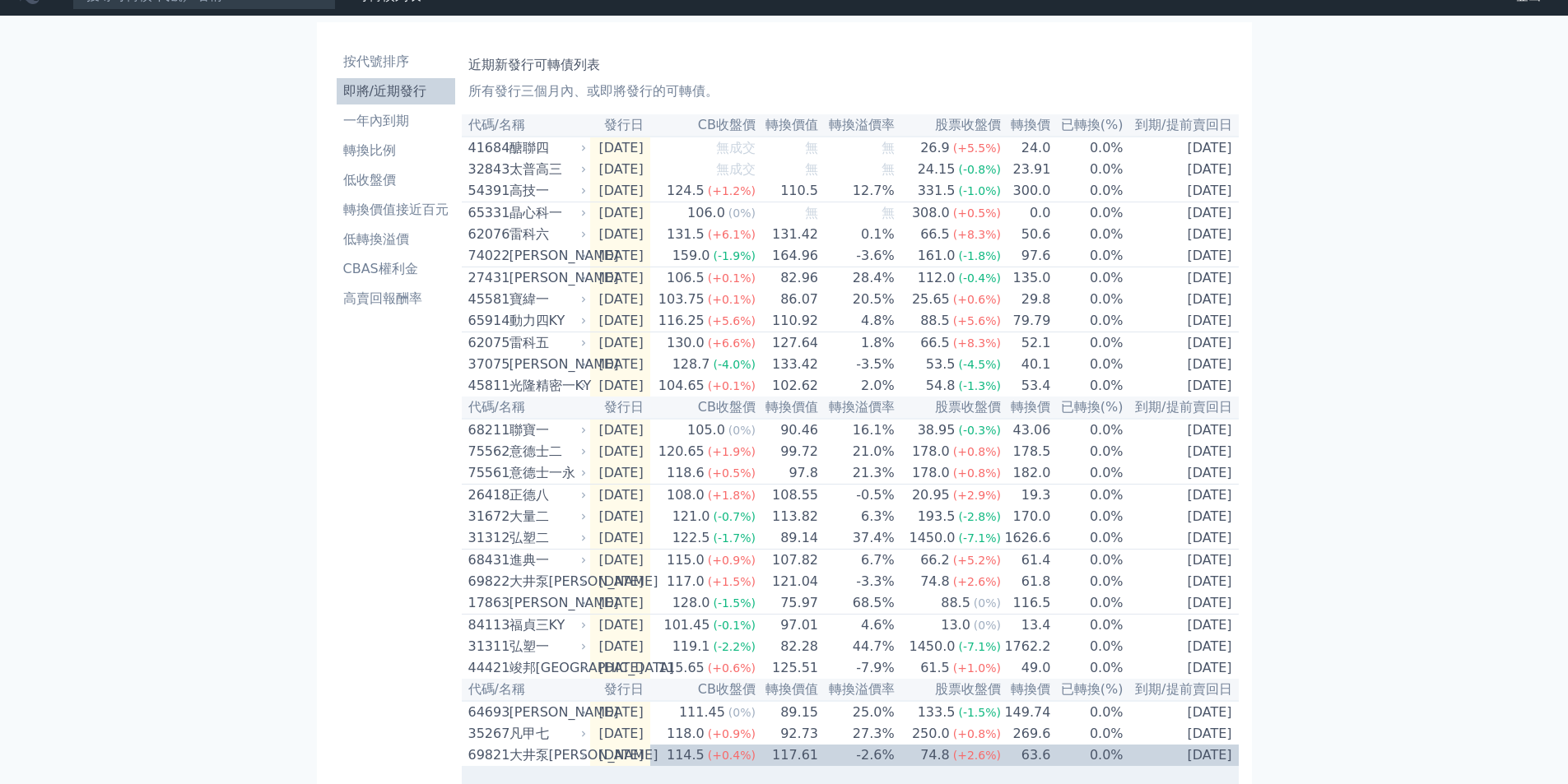
scroll to position [0, 0]
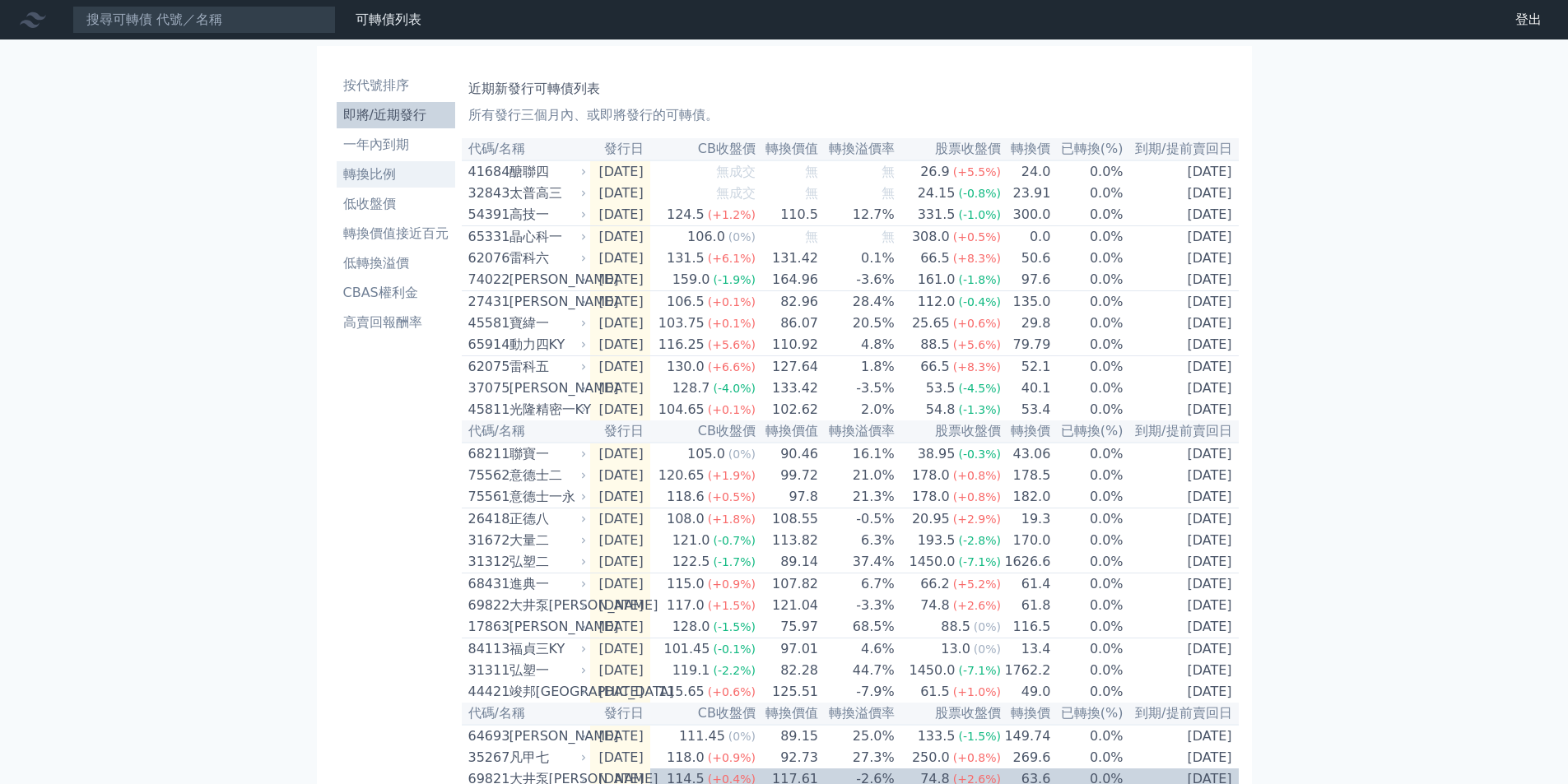
click at [388, 177] on li "轉換比例" at bounding box center [395, 174] width 118 height 20
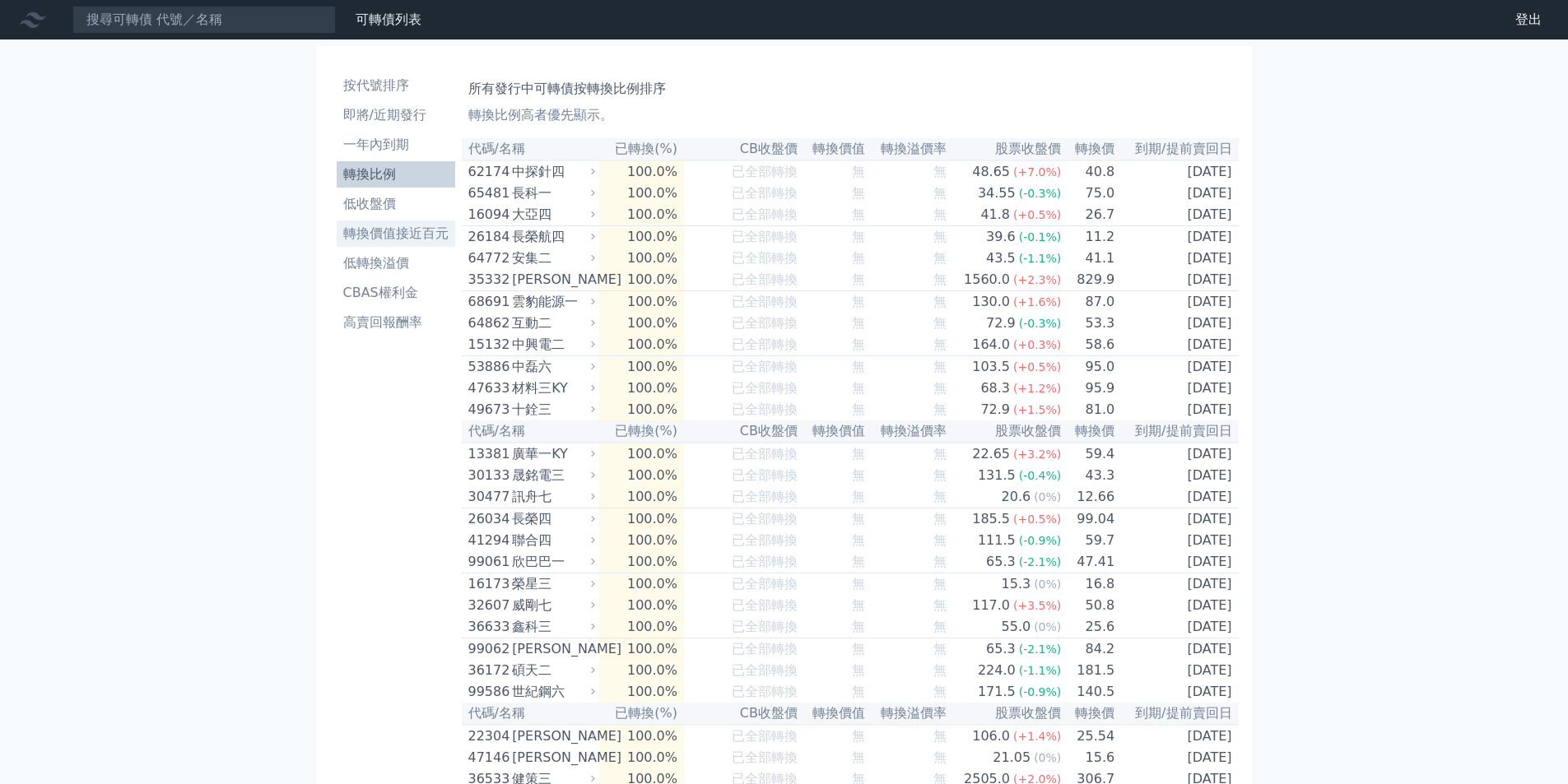
click at [410, 240] on li "轉換價值接近百元" at bounding box center [395, 234] width 118 height 20
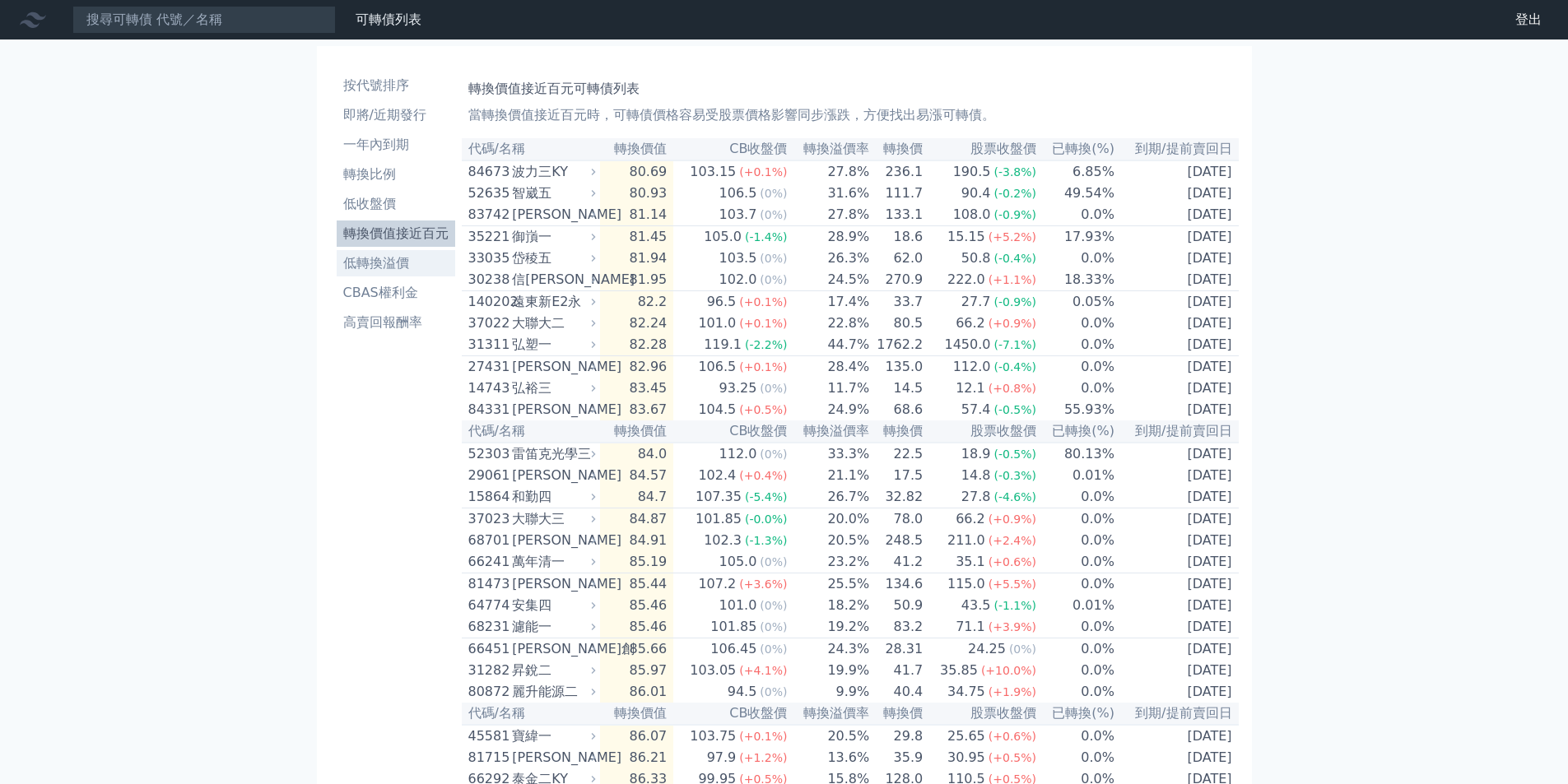
click at [370, 271] on li "低轉換溢價" at bounding box center [395, 263] width 118 height 20
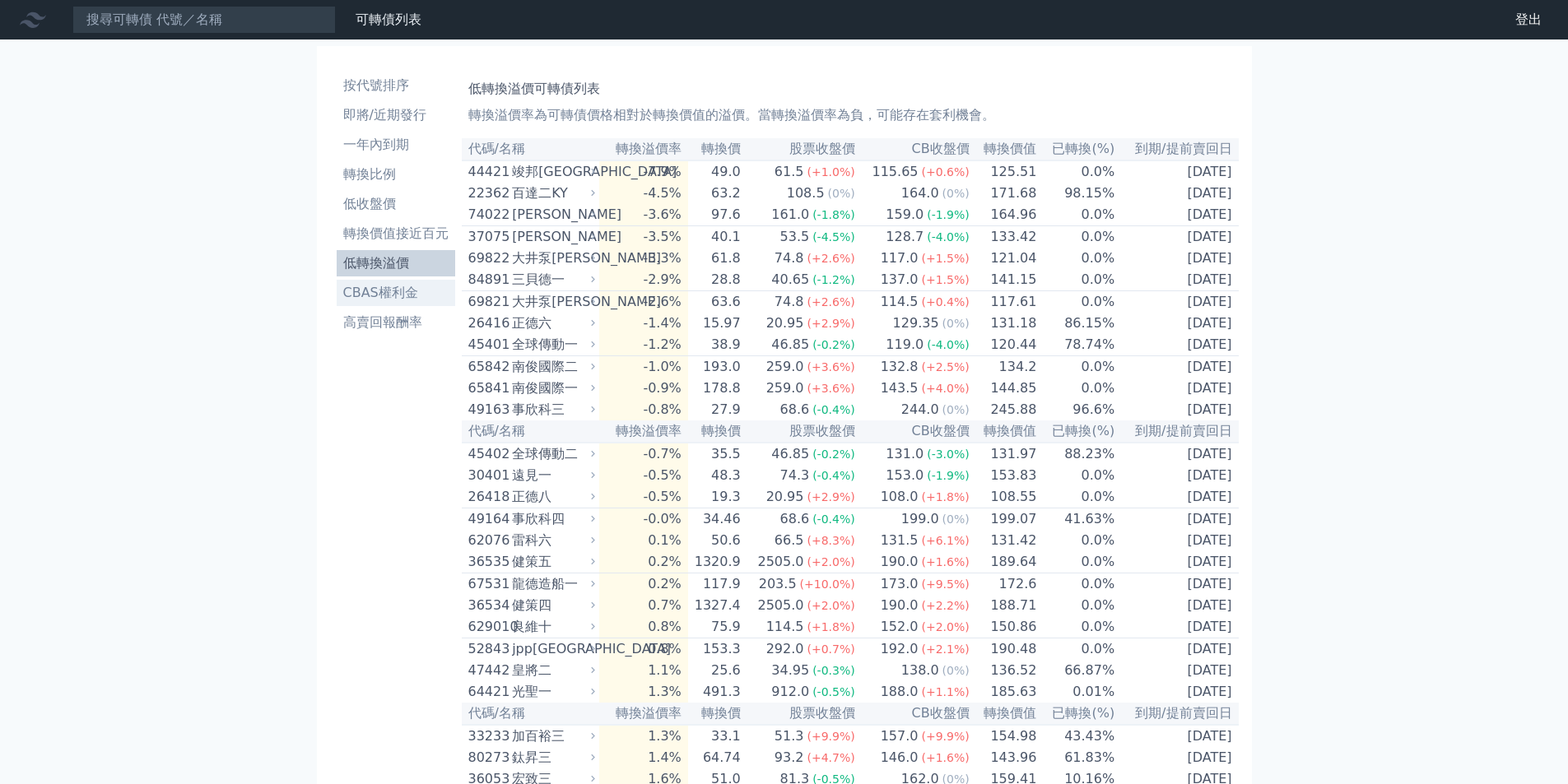
click at [387, 303] on link "CBAS權利金" at bounding box center [395, 293] width 118 height 27
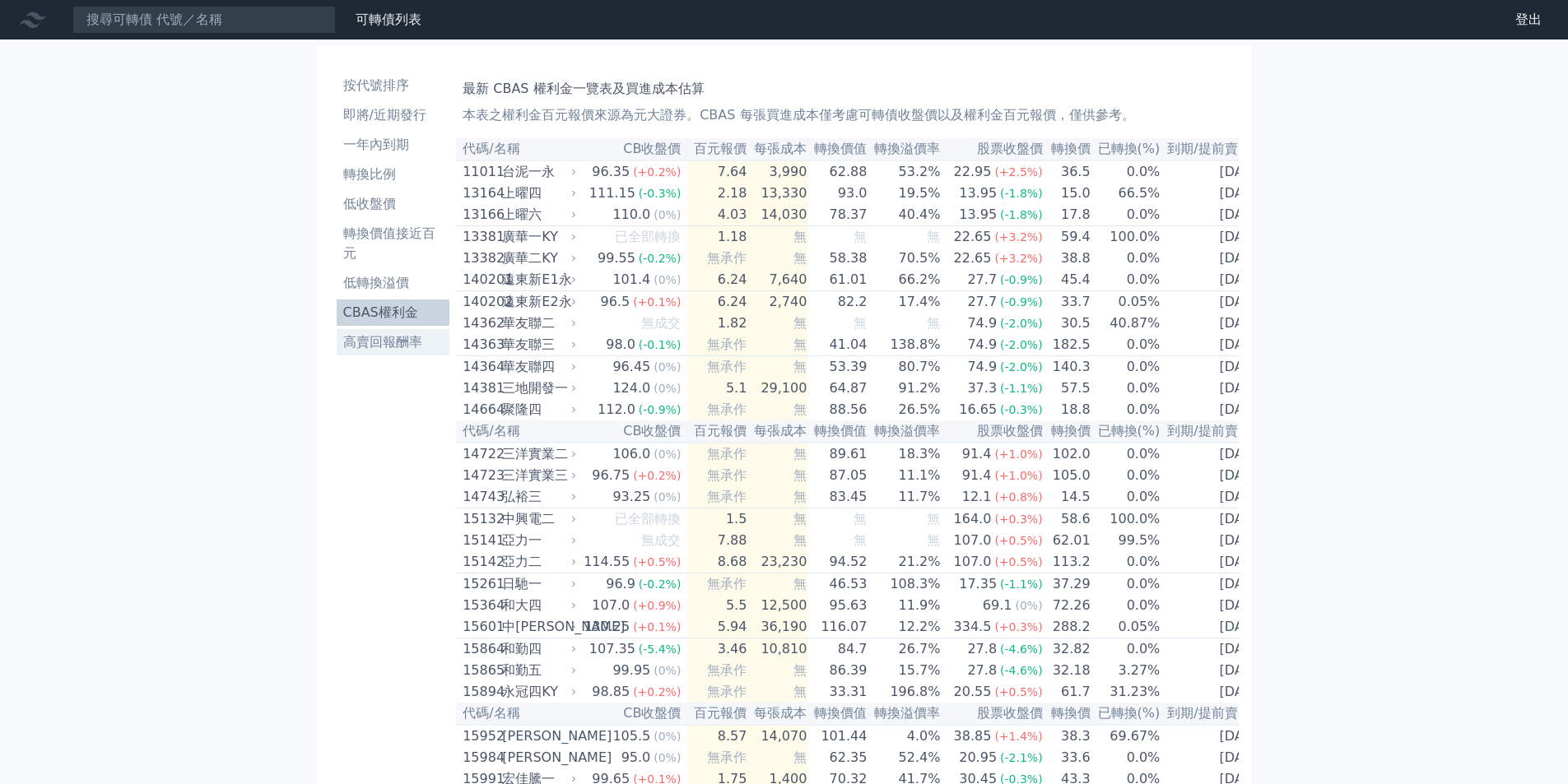
click at [387, 351] on li "高賣回報酬率" at bounding box center [394, 343] width 114 height 20
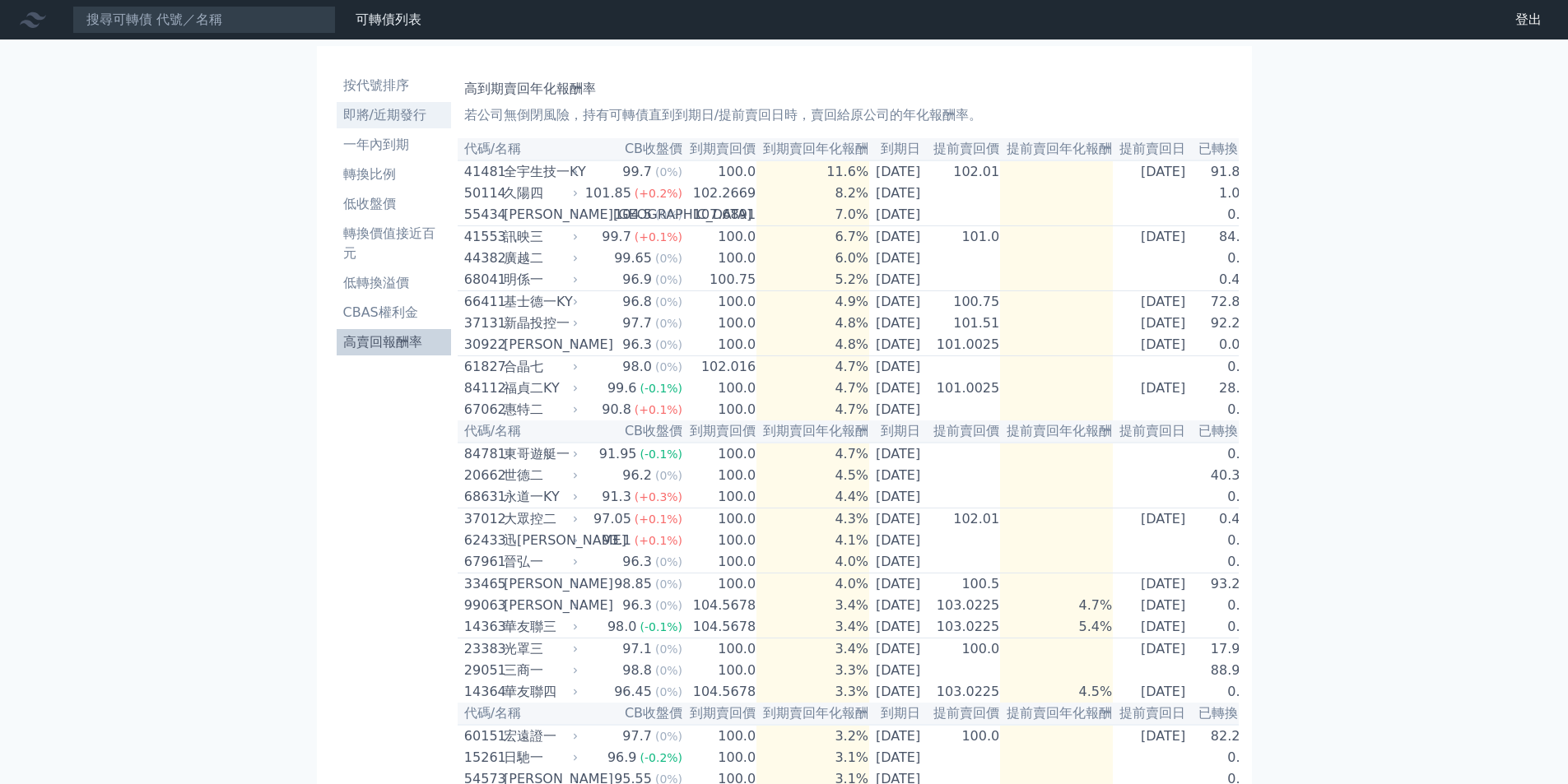
click at [383, 116] on li "即將/近期發行" at bounding box center [394, 115] width 115 height 20
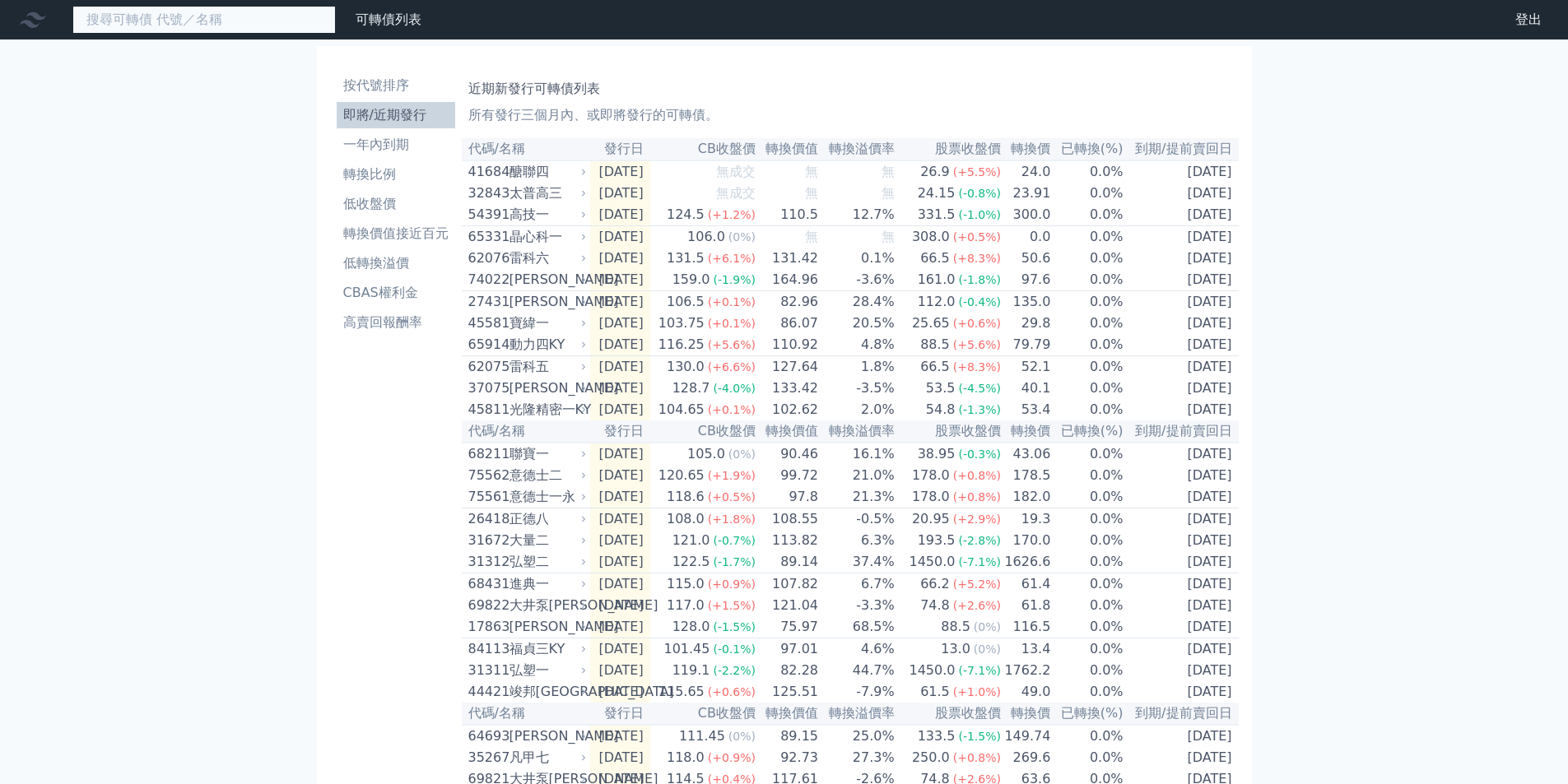
click at [150, 16] on input at bounding box center [204, 19] width 264 height 28
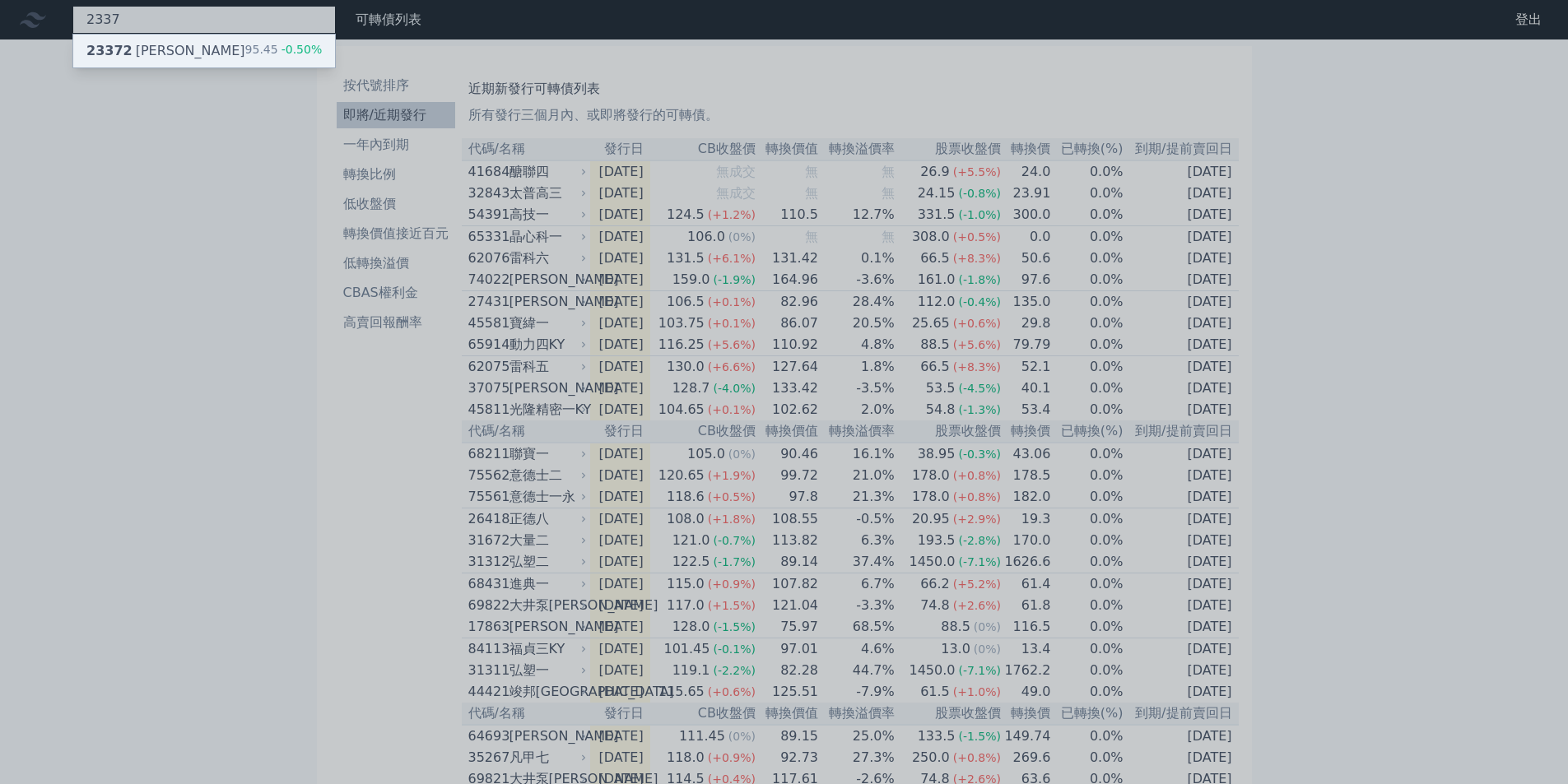
type input "2337"
click at [146, 46] on div "23372 [PERSON_NAME]" at bounding box center [166, 51] width 158 height 20
